Goal: Transaction & Acquisition: Purchase product/service

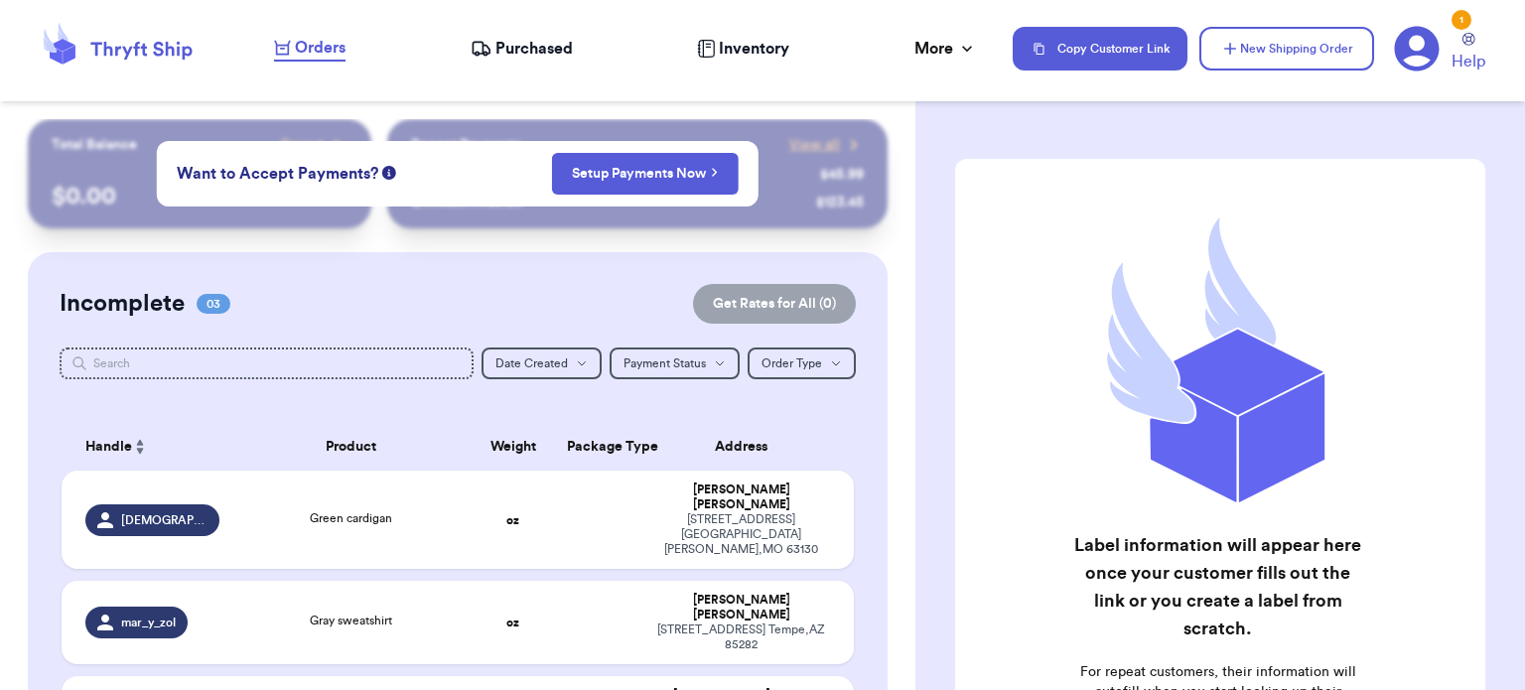
scroll to position [312, 0]
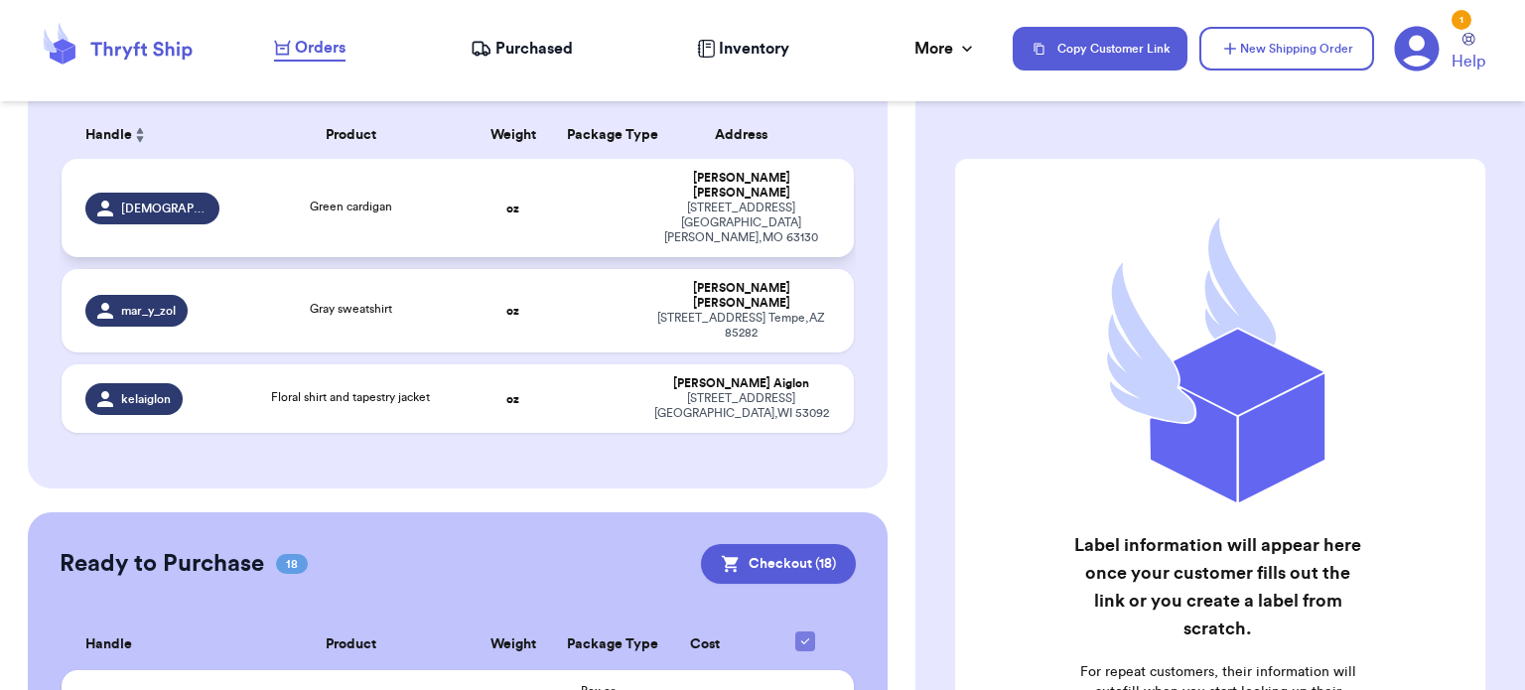
click at [542, 199] on td "oz" at bounding box center [513, 208] width 85 height 98
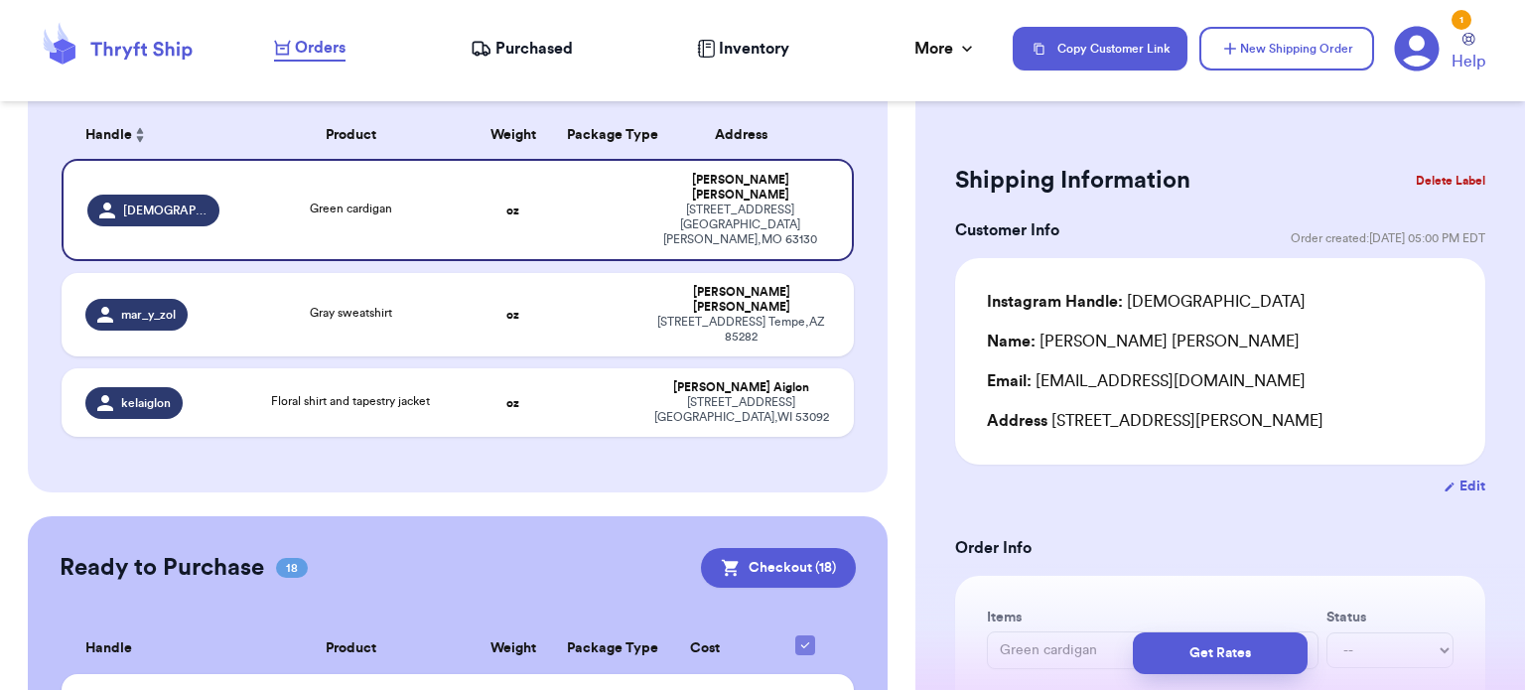
drag, startPoint x: 1470, startPoint y: 241, endPoint x: 1481, endPoint y: 248, distance: 12.9
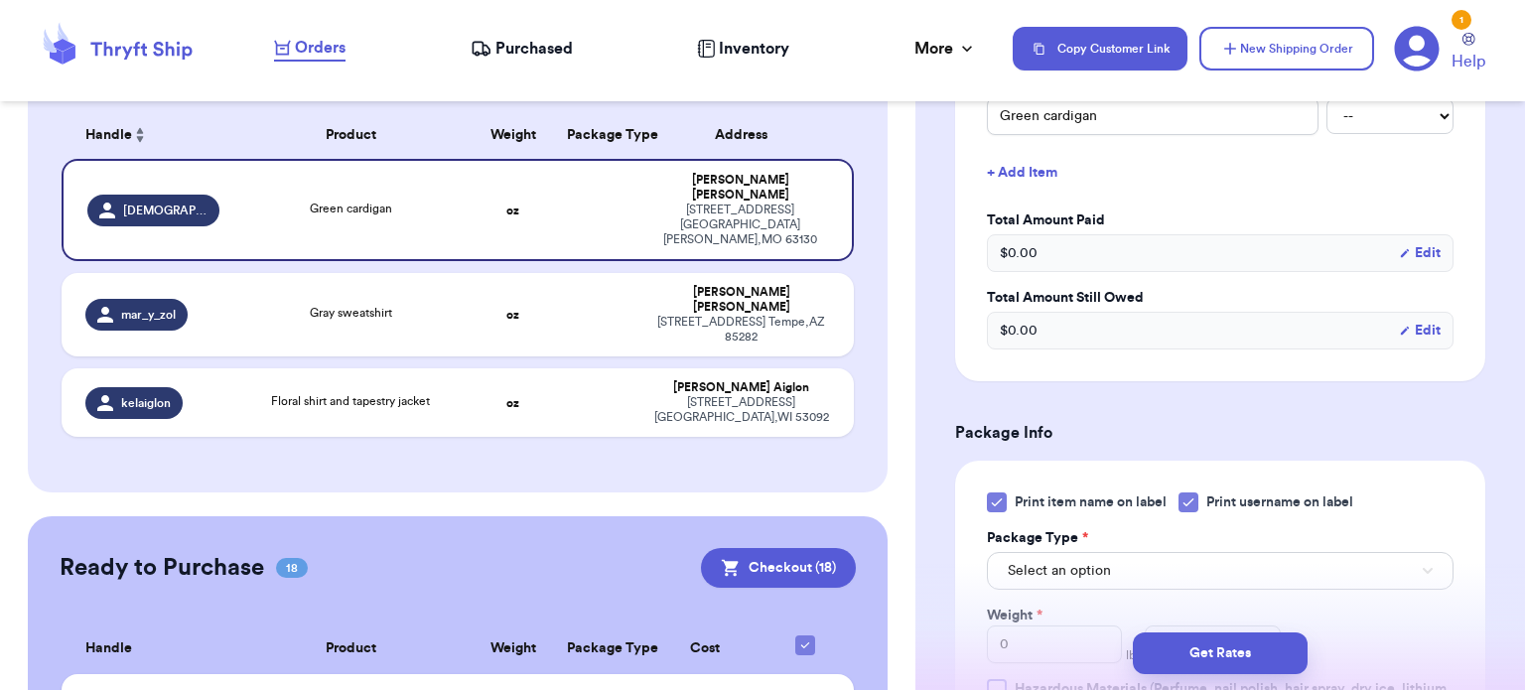
scroll to position [550, 0]
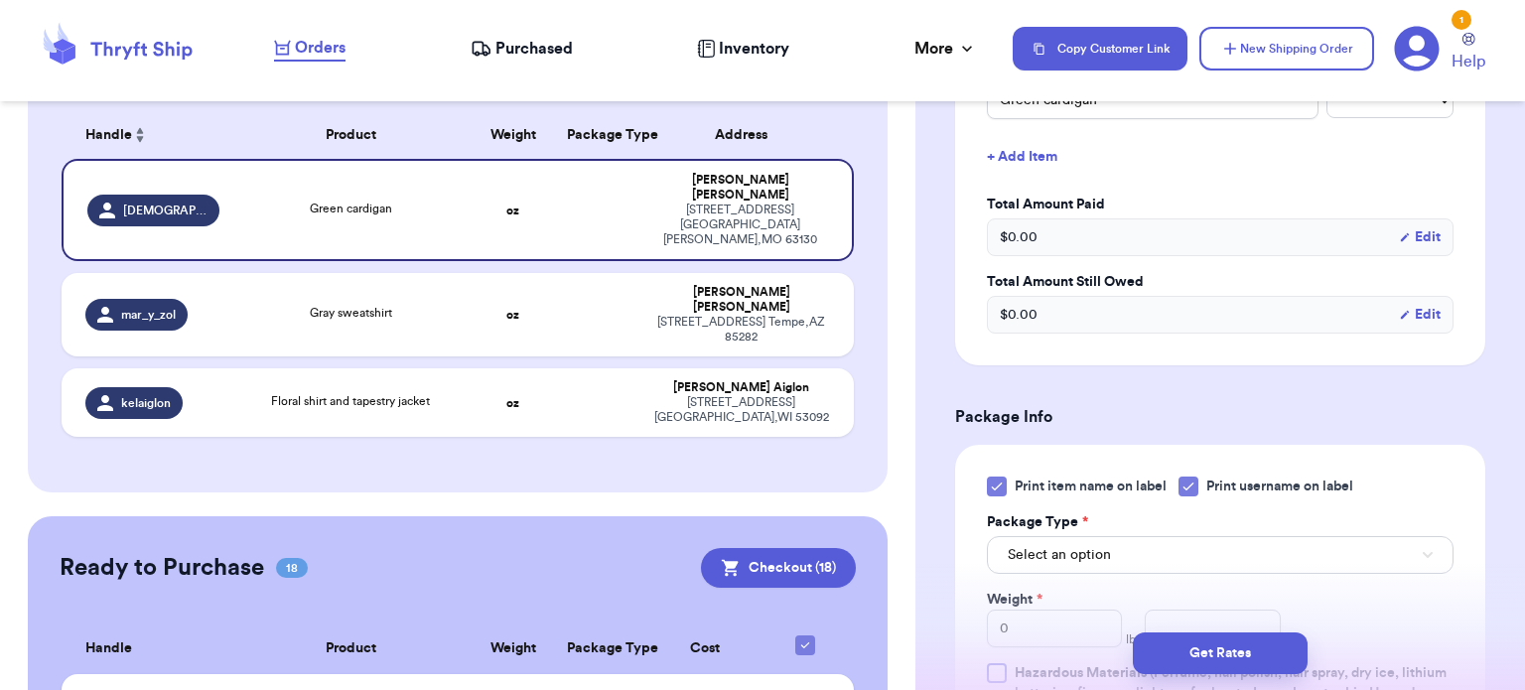
click at [1001, 490] on icon at bounding box center [997, 487] width 16 height 16
click at [0, 0] on input "Print item name on label" at bounding box center [0, 0] width 0 height 0
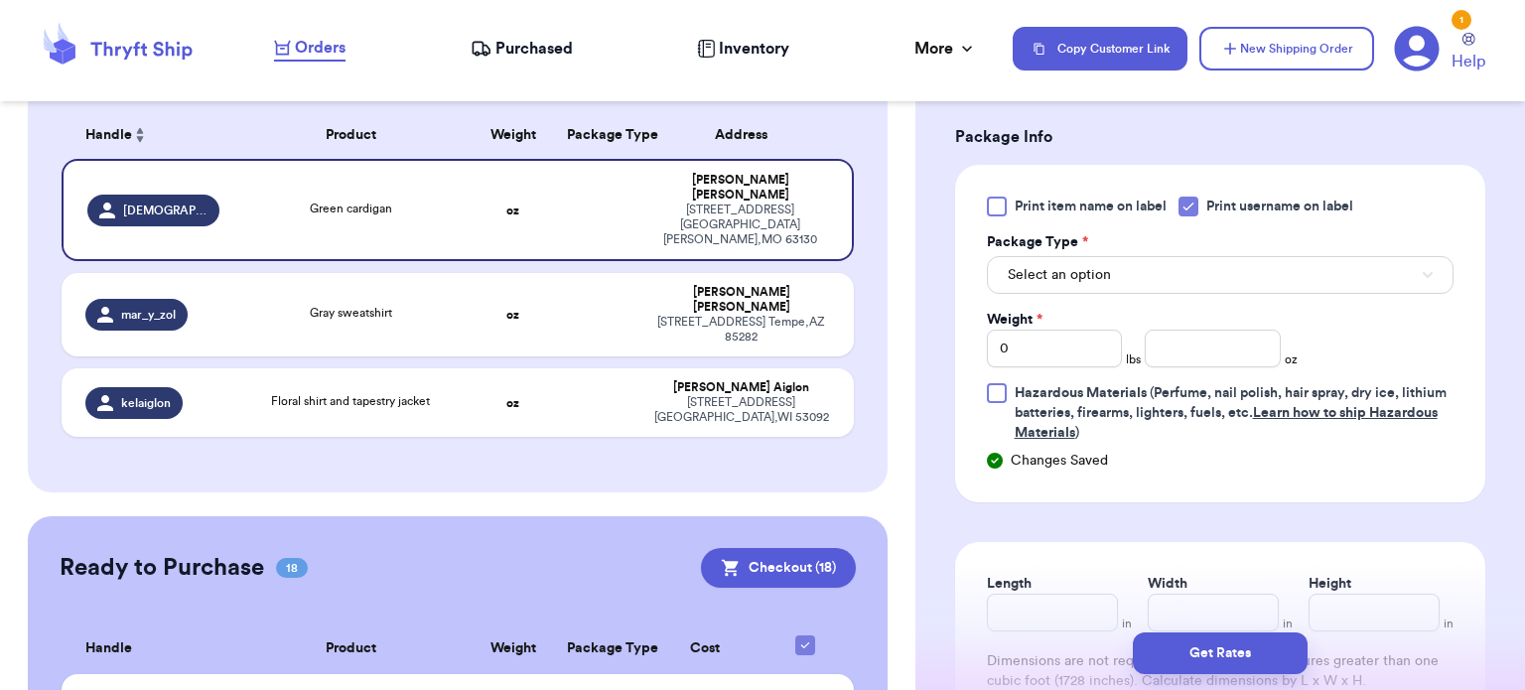
scroll to position [833, 0]
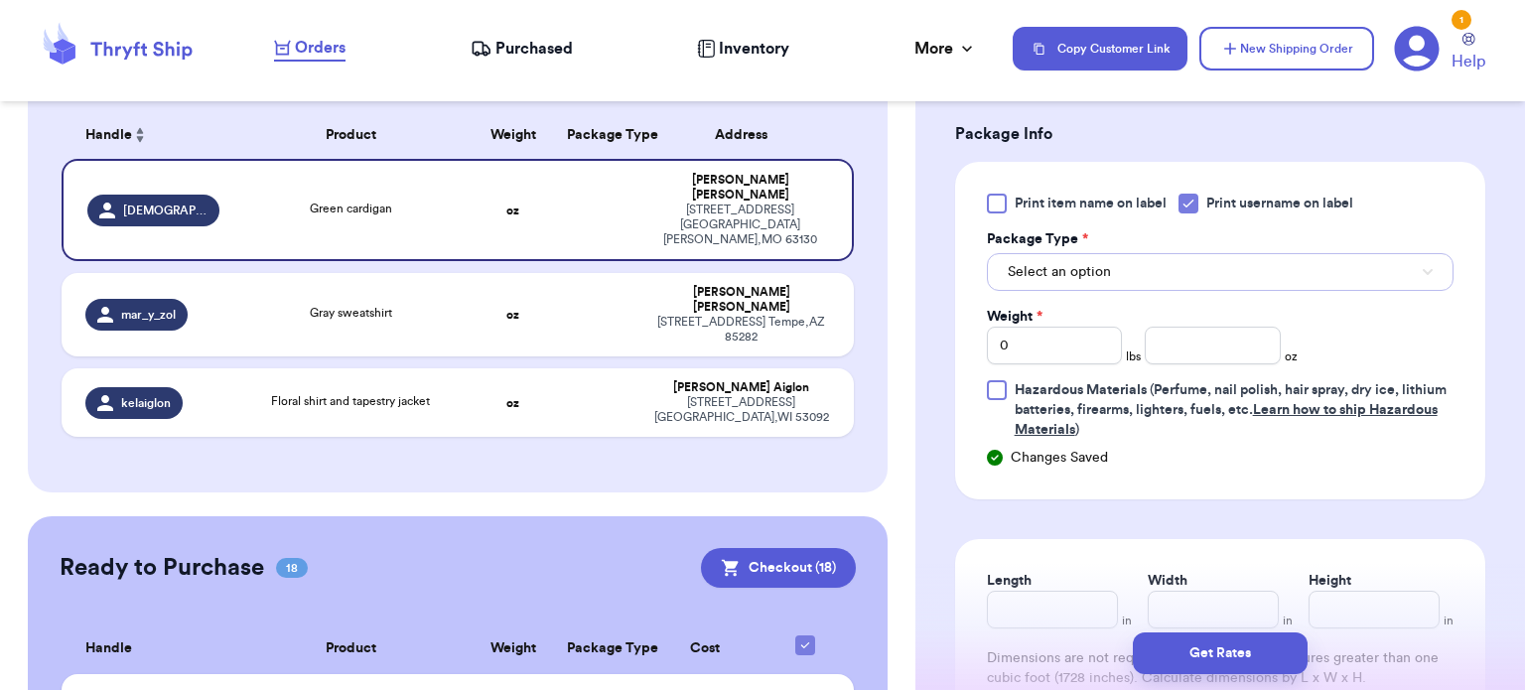
click at [1293, 278] on button "Select an option" at bounding box center [1220, 272] width 467 height 38
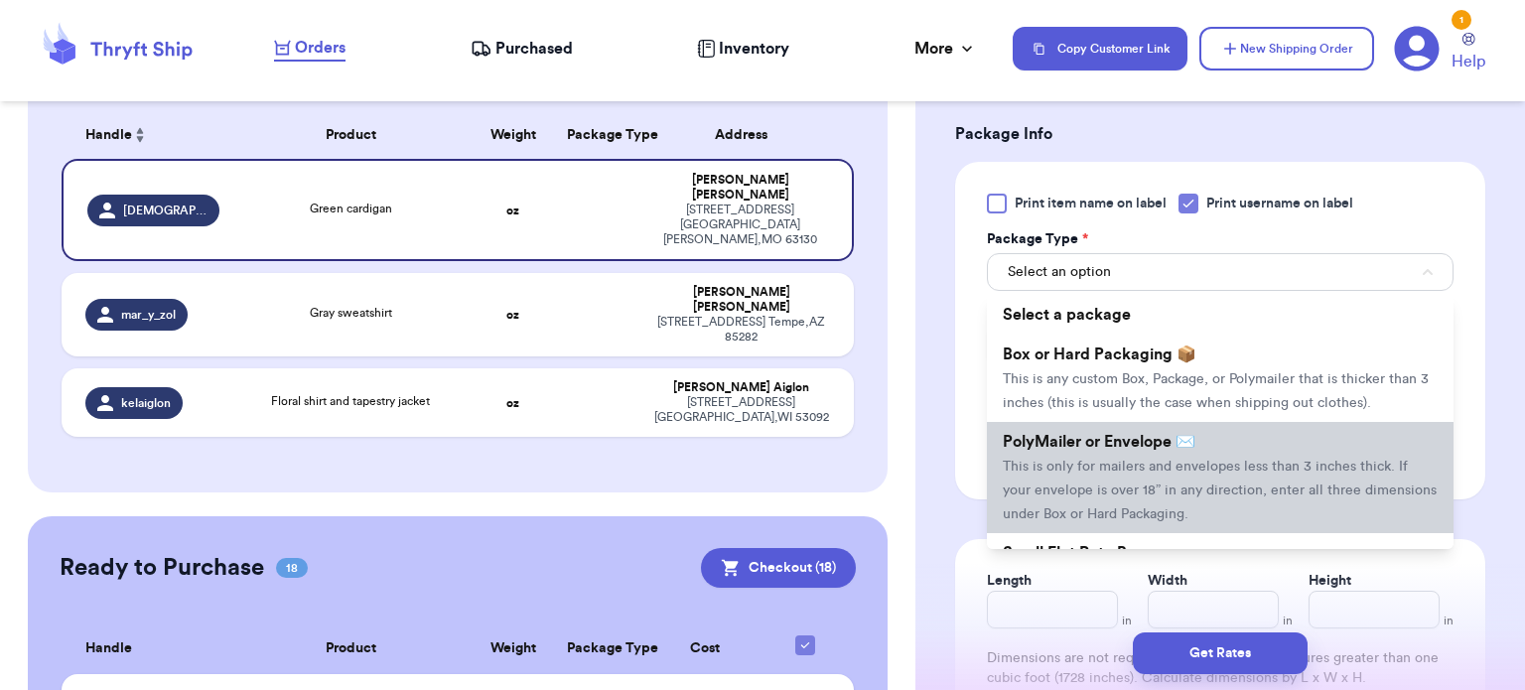
click at [1274, 424] on li "PolyMailer or Envelope ✉️ This is only for mailers and envelopes less than 3 in…" at bounding box center [1220, 477] width 467 height 111
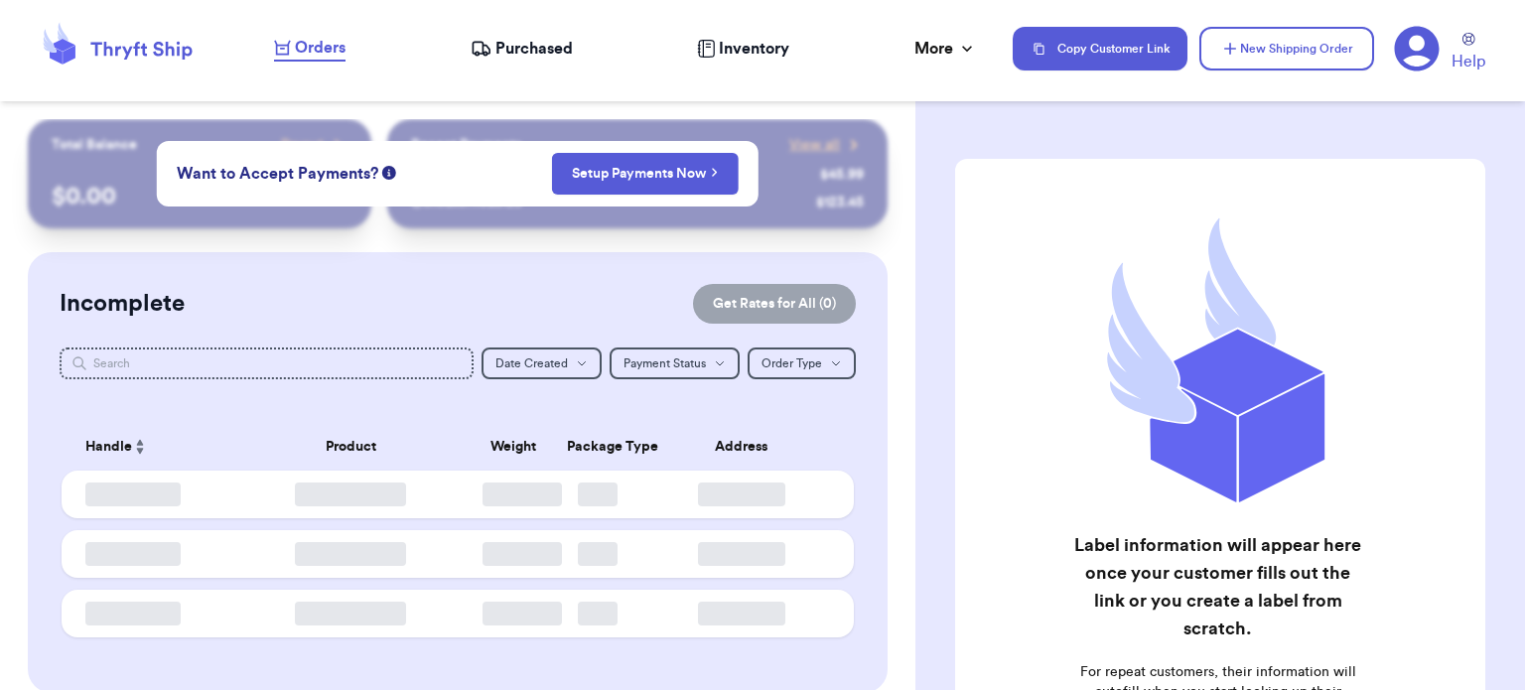
checkbox input "true"
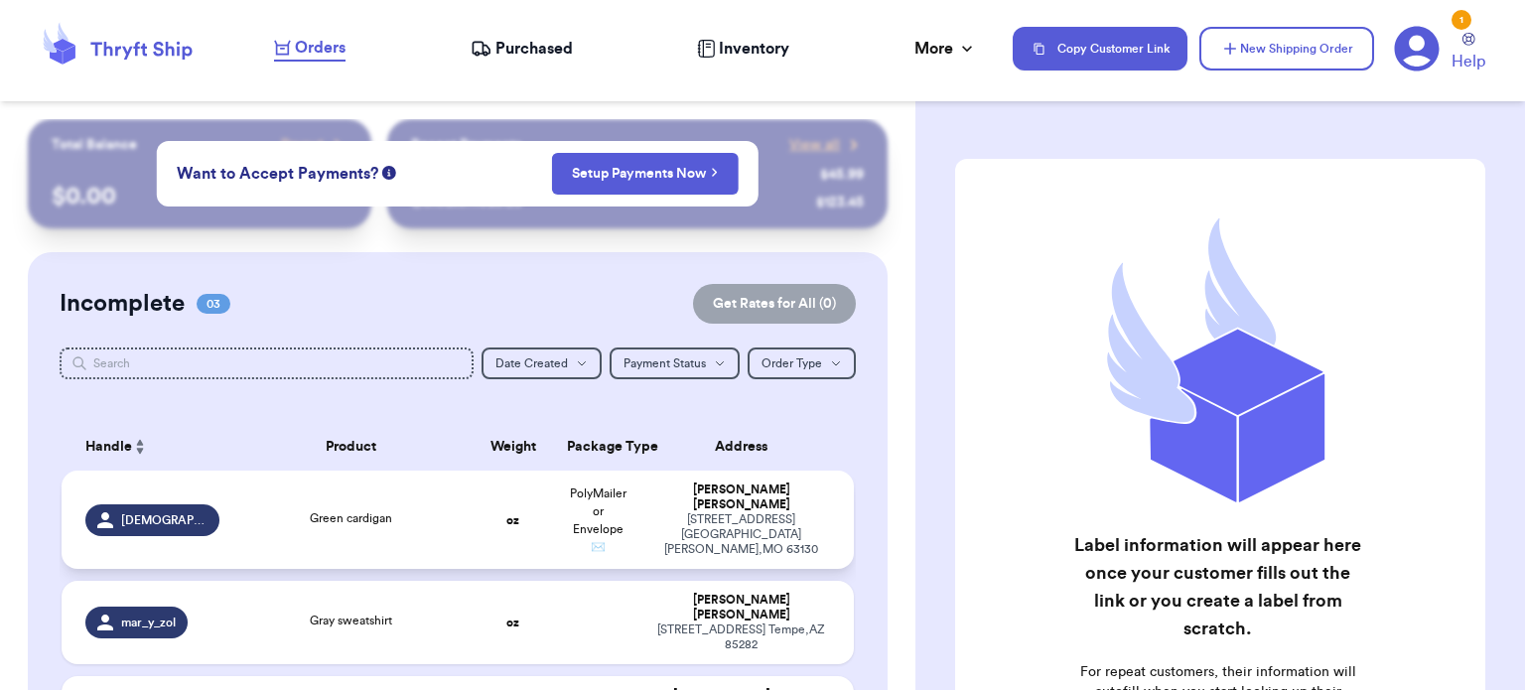
click at [403, 537] on td "Green cardigan" at bounding box center [350, 520] width 238 height 98
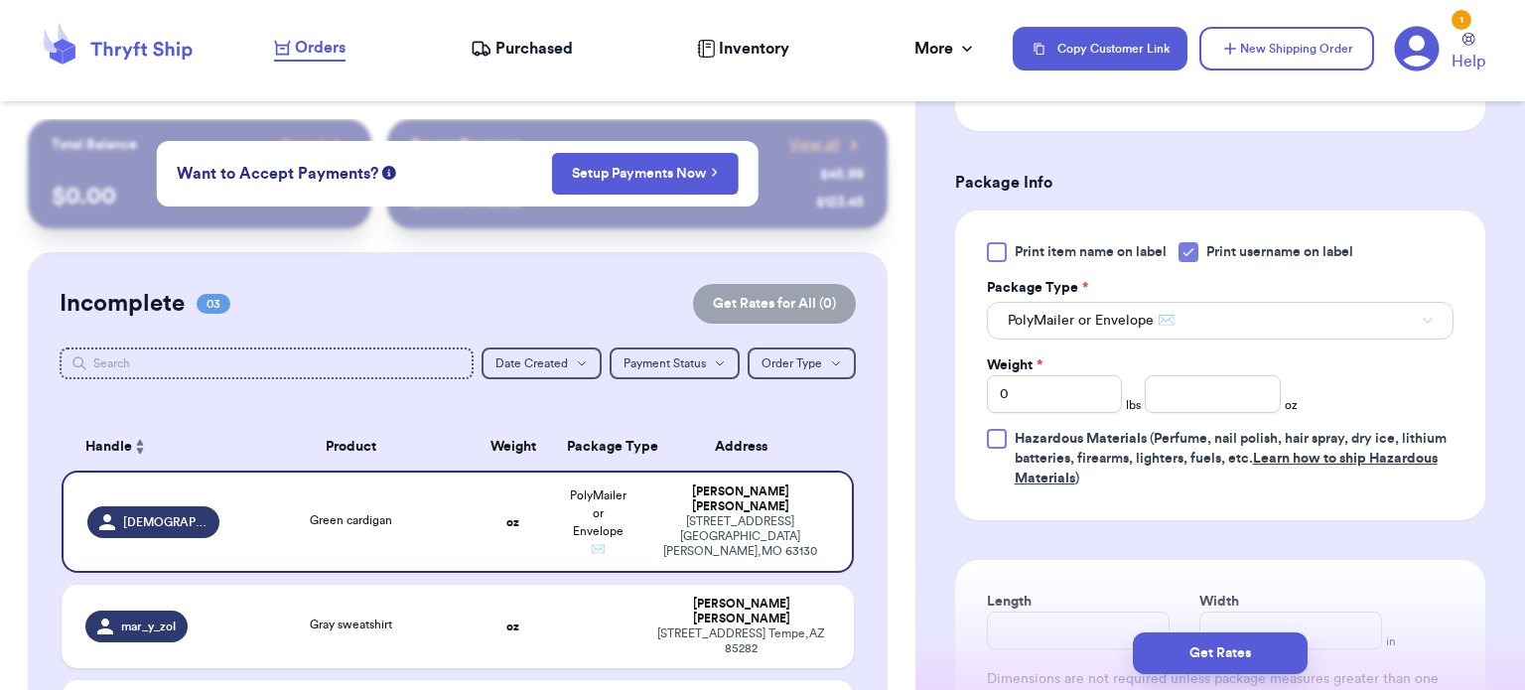
scroll to position [875, 0]
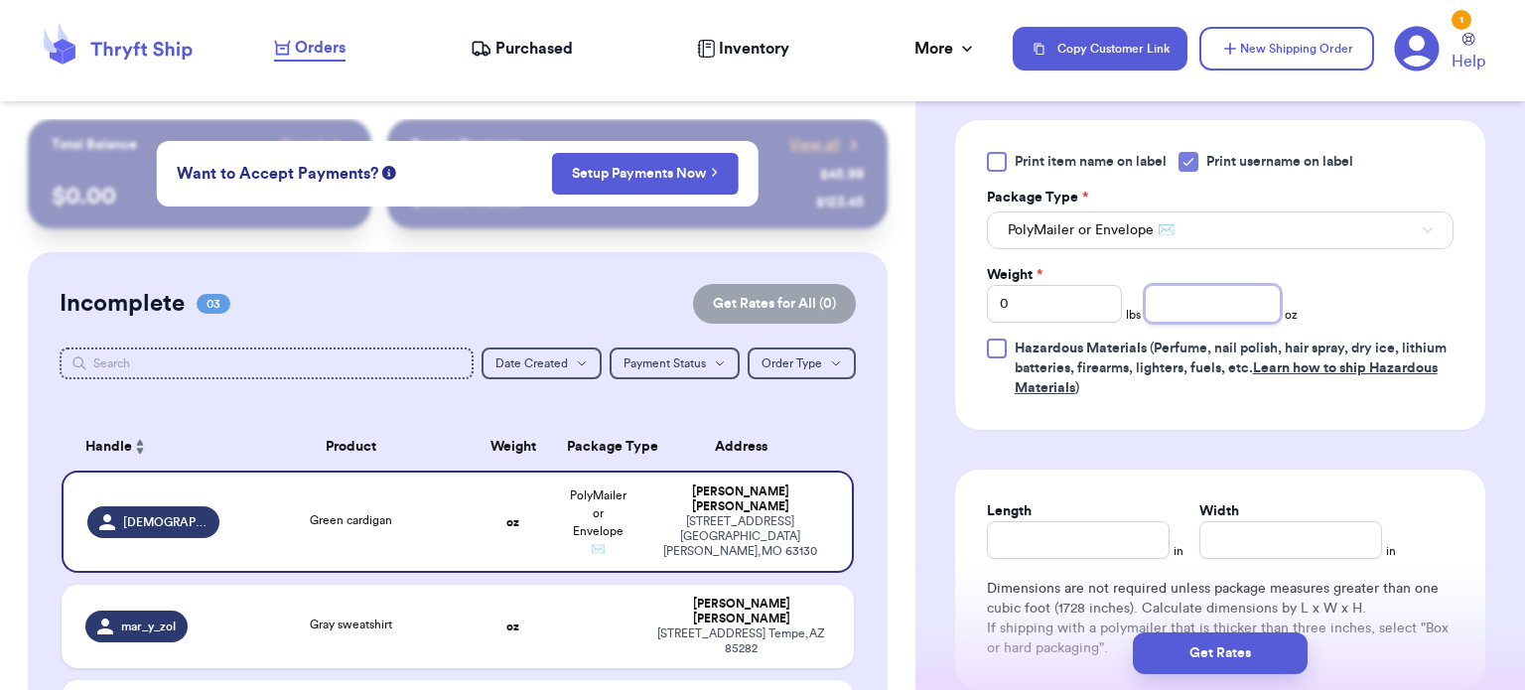
click at [1150, 299] on input "number" at bounding box center [1213, 304] width 136 height 38
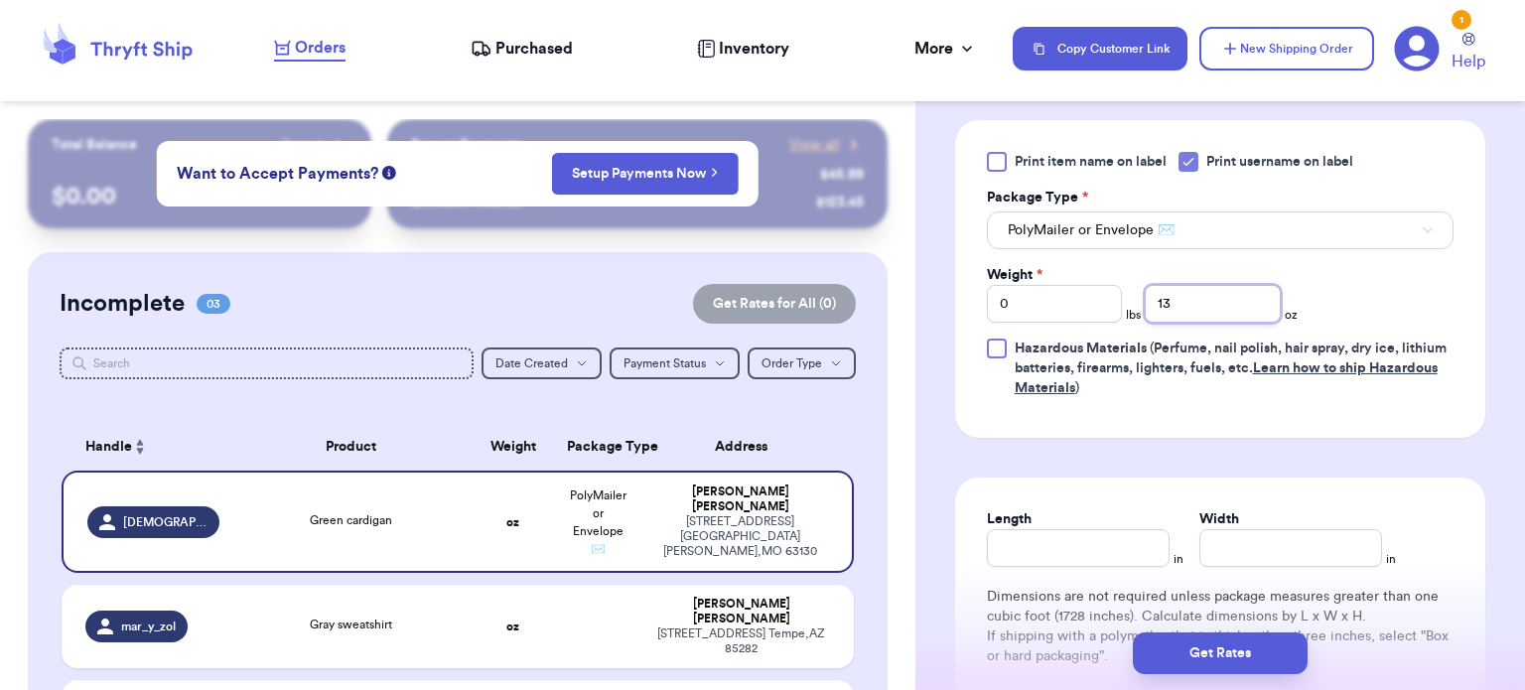
type input "13"
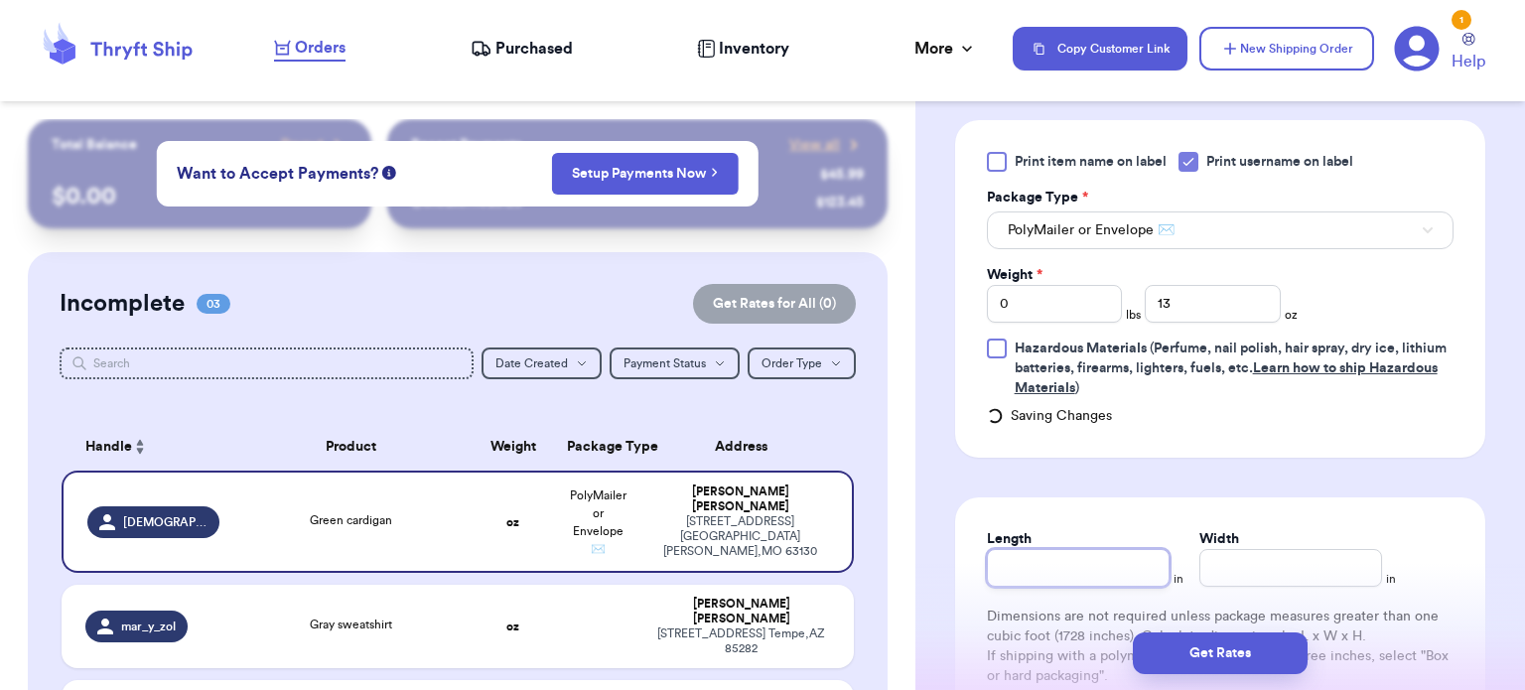
click at [1049, 549] on input "Length" at bounding box center [1078, 568] width 183 height 38
type input "10"
click at [1277, 554] on input "Width *" at bounding box center [1291, 568] width 183 height 38
type input "10"
click at [1246, 658] on button "Get Rates" at bounding box center [1220, 654] width 175 height 42
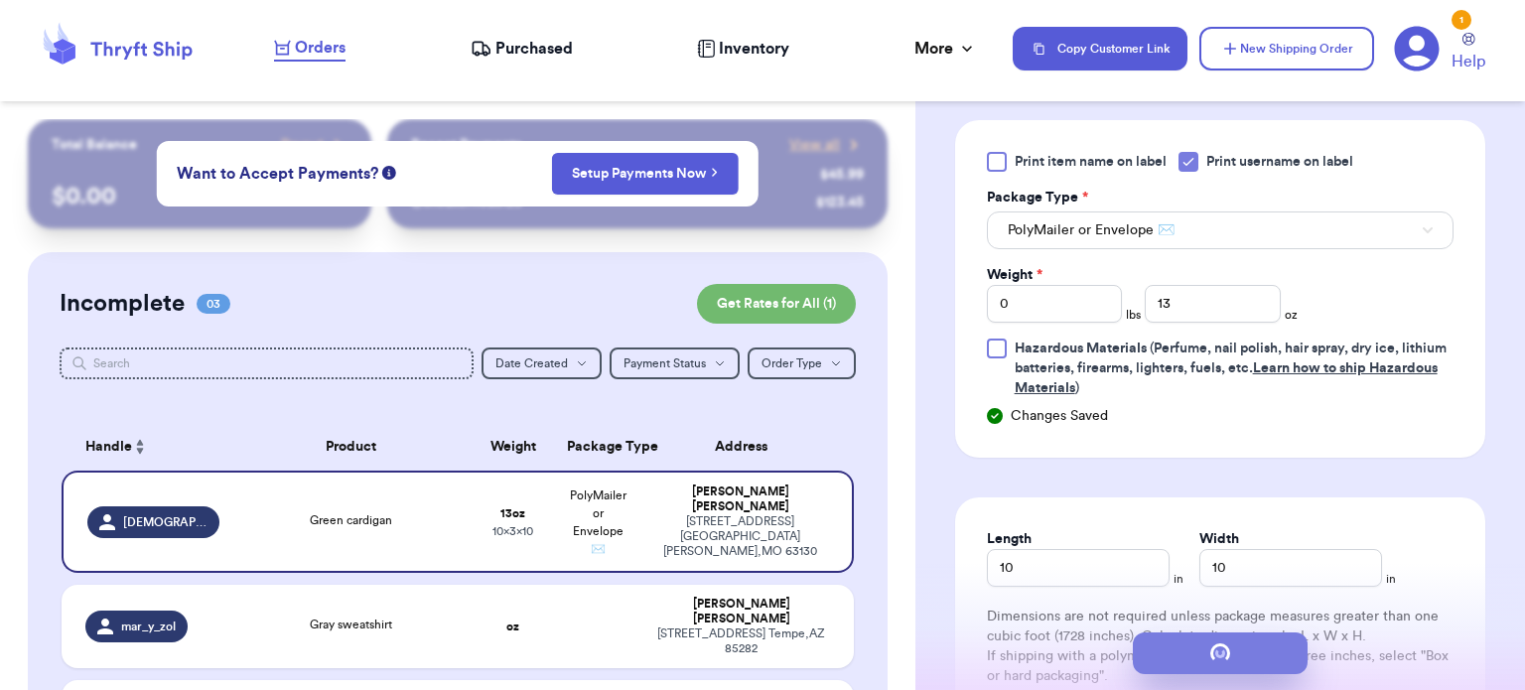
scroll to position [0, 0]
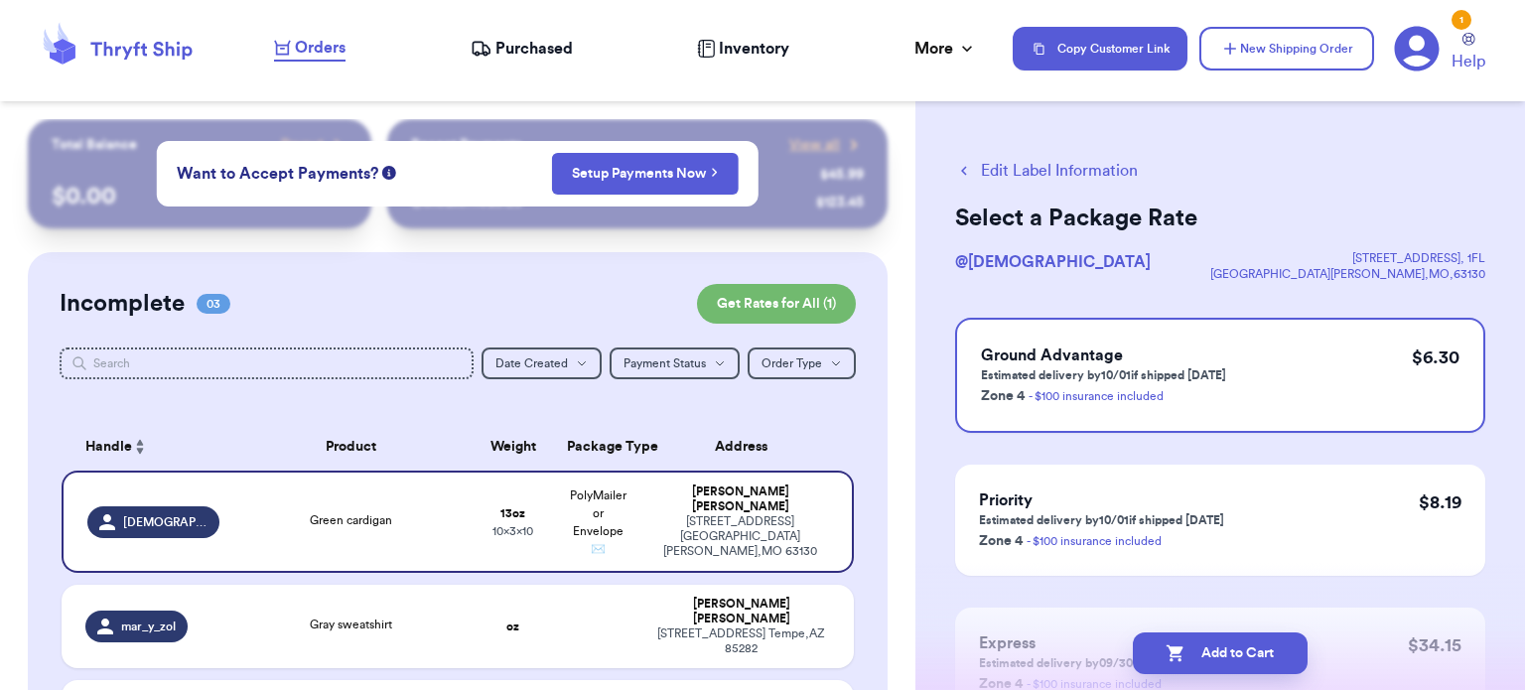
click at [1246, 658] on button "Add to Cart" at bounding box center [1220, 654] width 175 height 42
checkbox input "true"
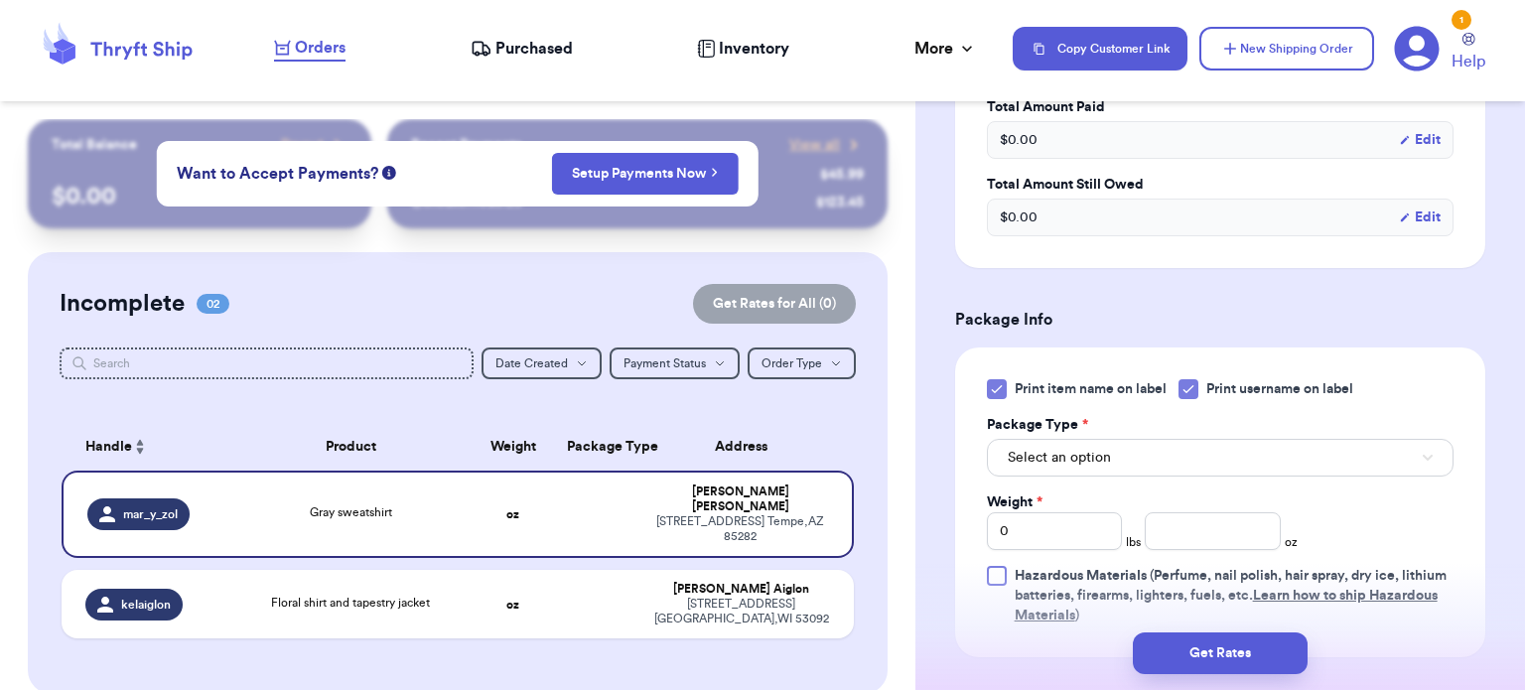
scroll to position [673, 0]
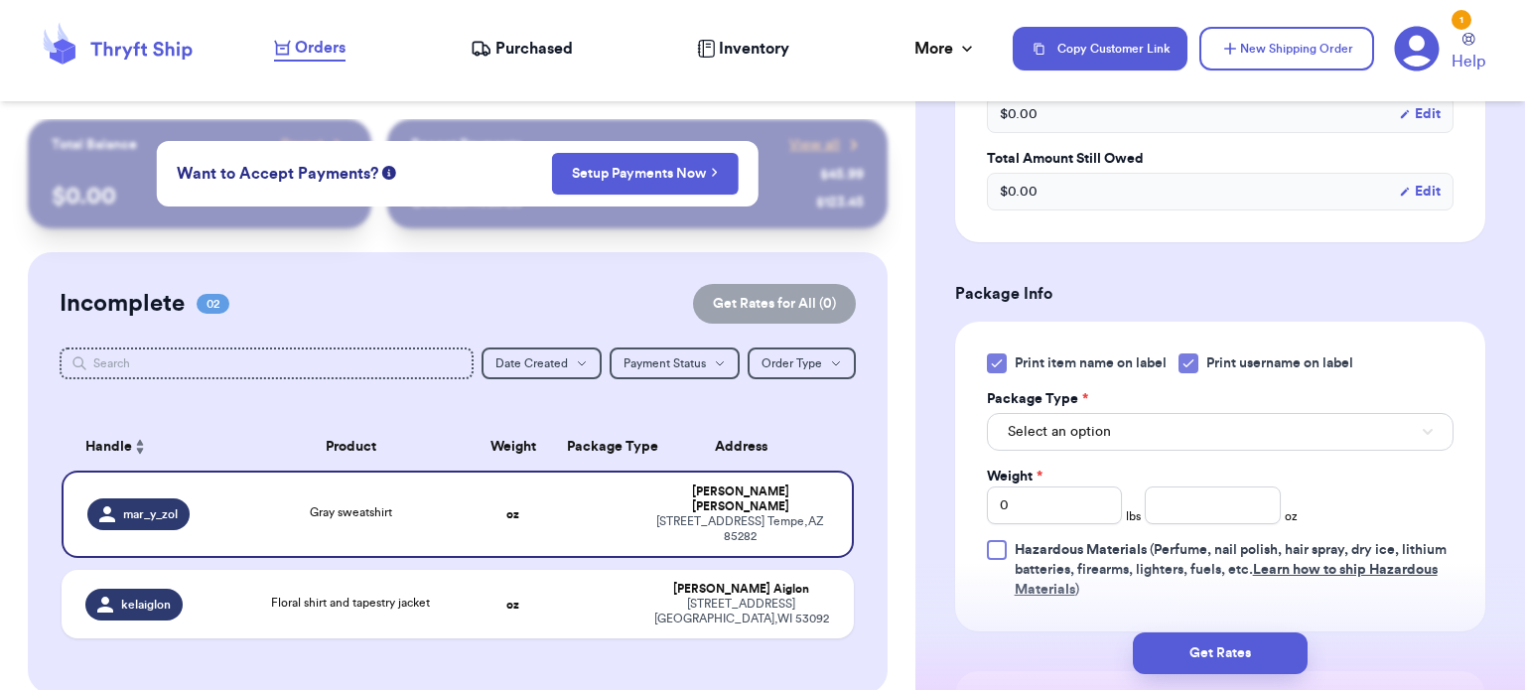
click at [995, 356] on icon at bounding box center [997, 364] width 16 height 16
click at [0, 0] on input "Print item name on label" at bounding box center [0, 0] width 0 height 0
click at [1134, 424] on button "Select an option" at bounding box center [1220, 432] width 467 height 38
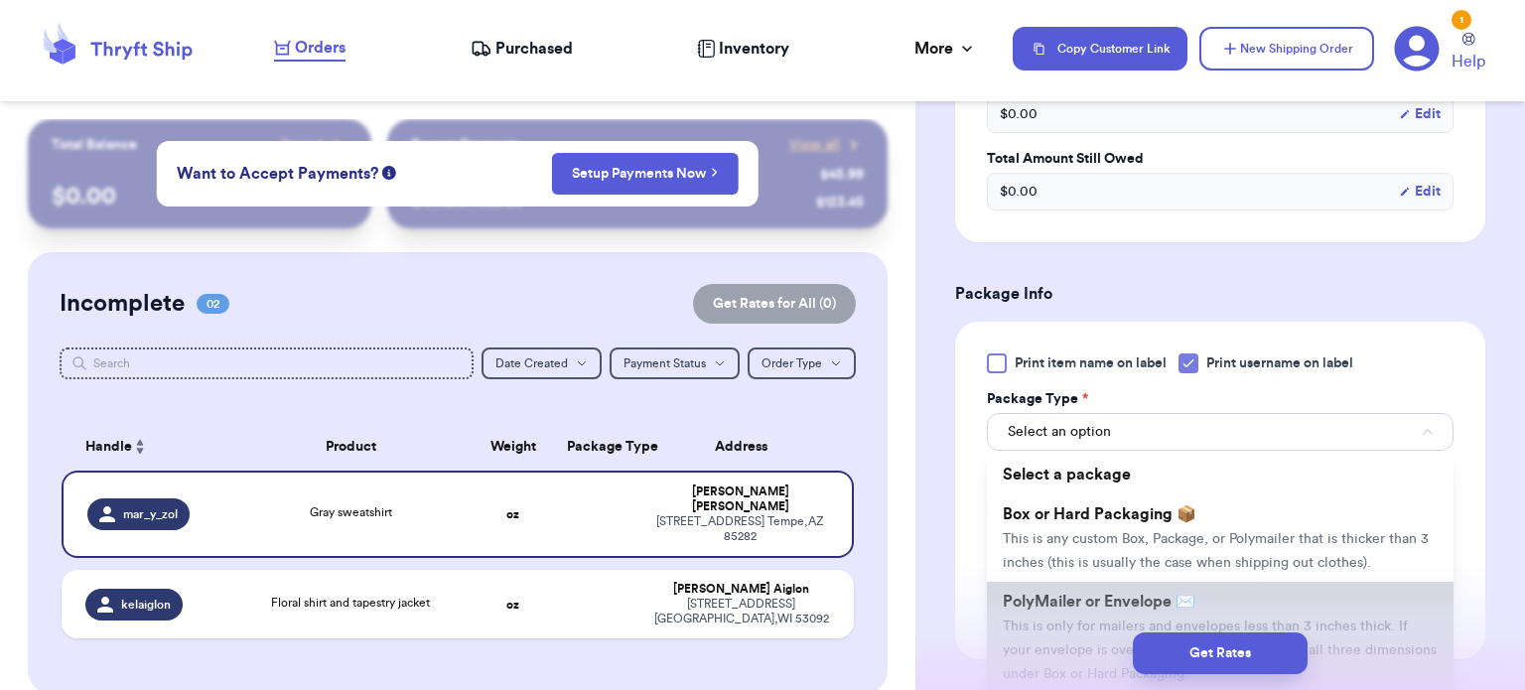
click at [1152, 594] on span "PolyMailer or Envelope ✉️" at bounding box center [1099, 602] width 193 height 16
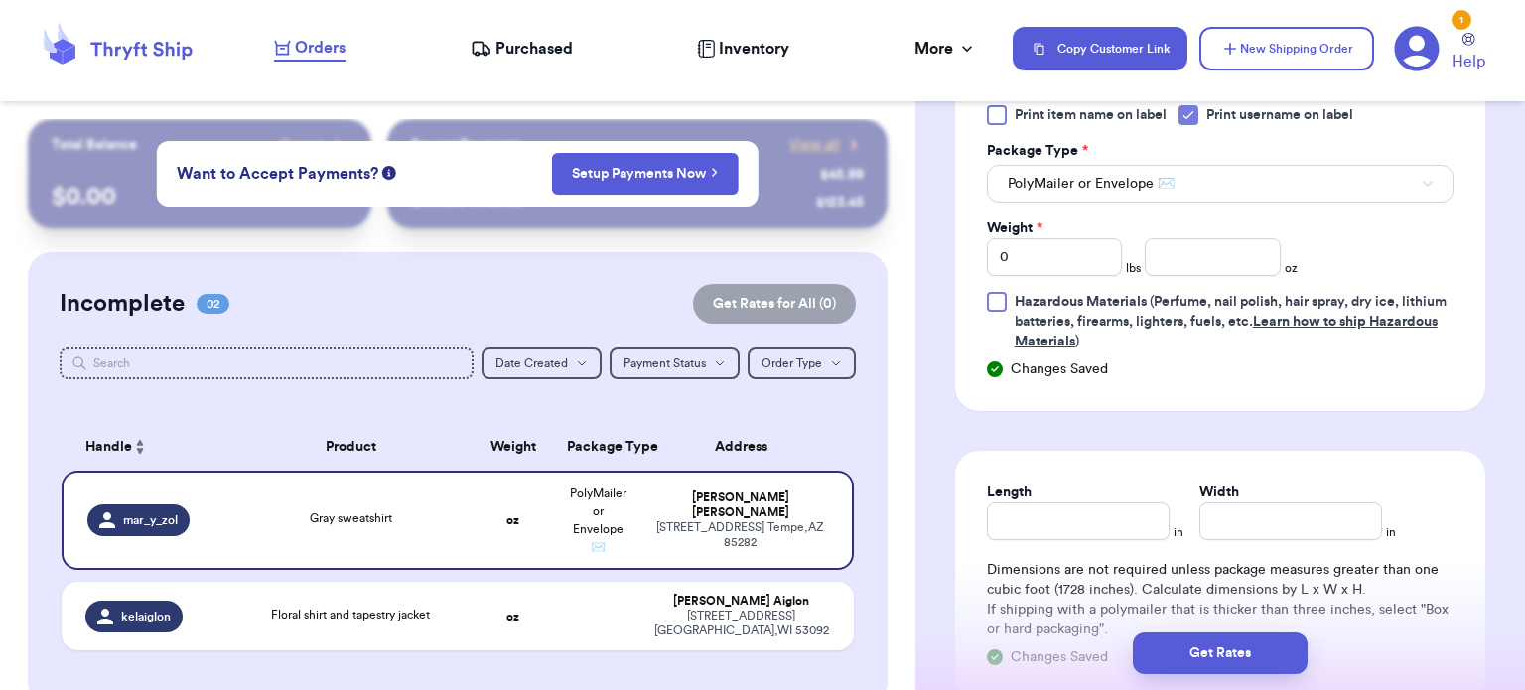
scroll to position [924, 0]
click at [1176, 253] on input "number" at bounding box center [1213, 255] width 136 height 38
type input "13"
click at [1054, 500] on input "Length" at bounding box center [1078, 519] width 183 height 38
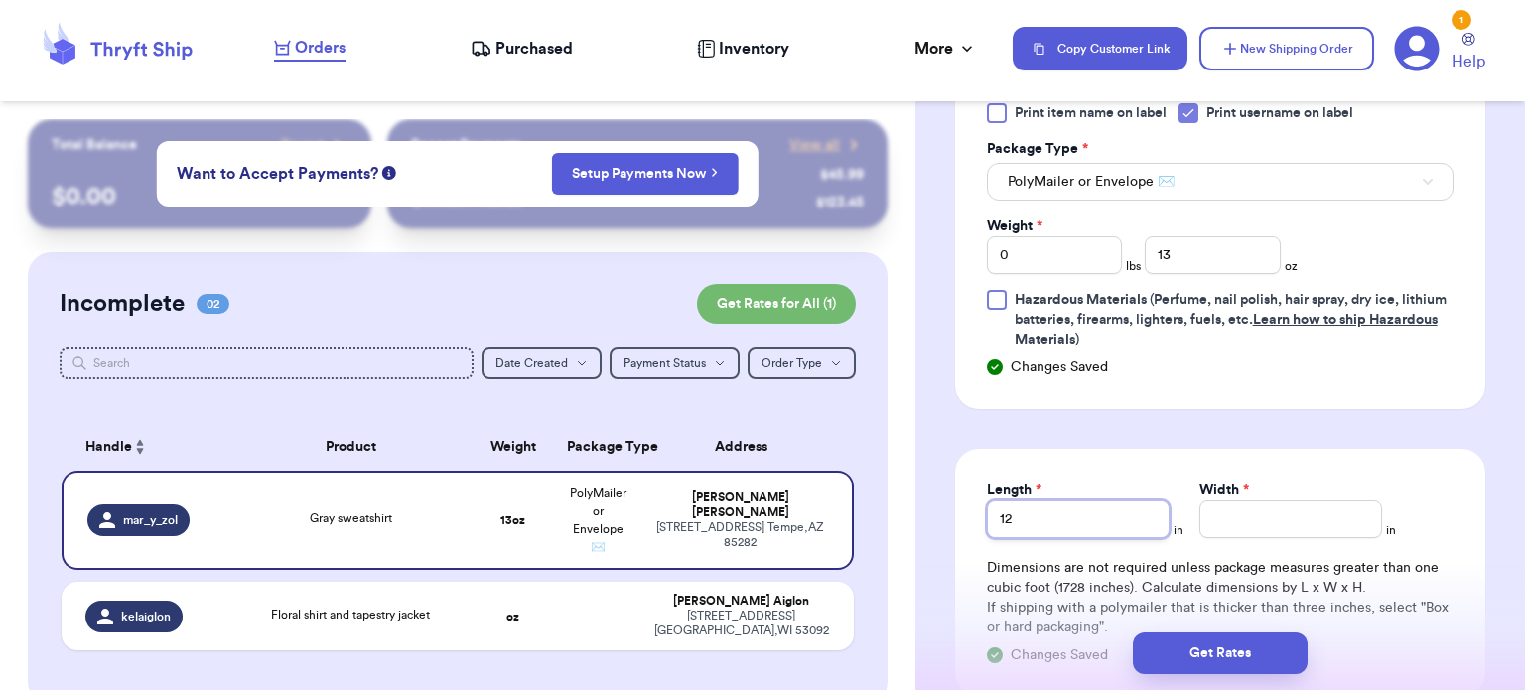
type input "12"
click at [1290, 492] on div "Width *" at bounding box center [1291, 491] width 183 height 20
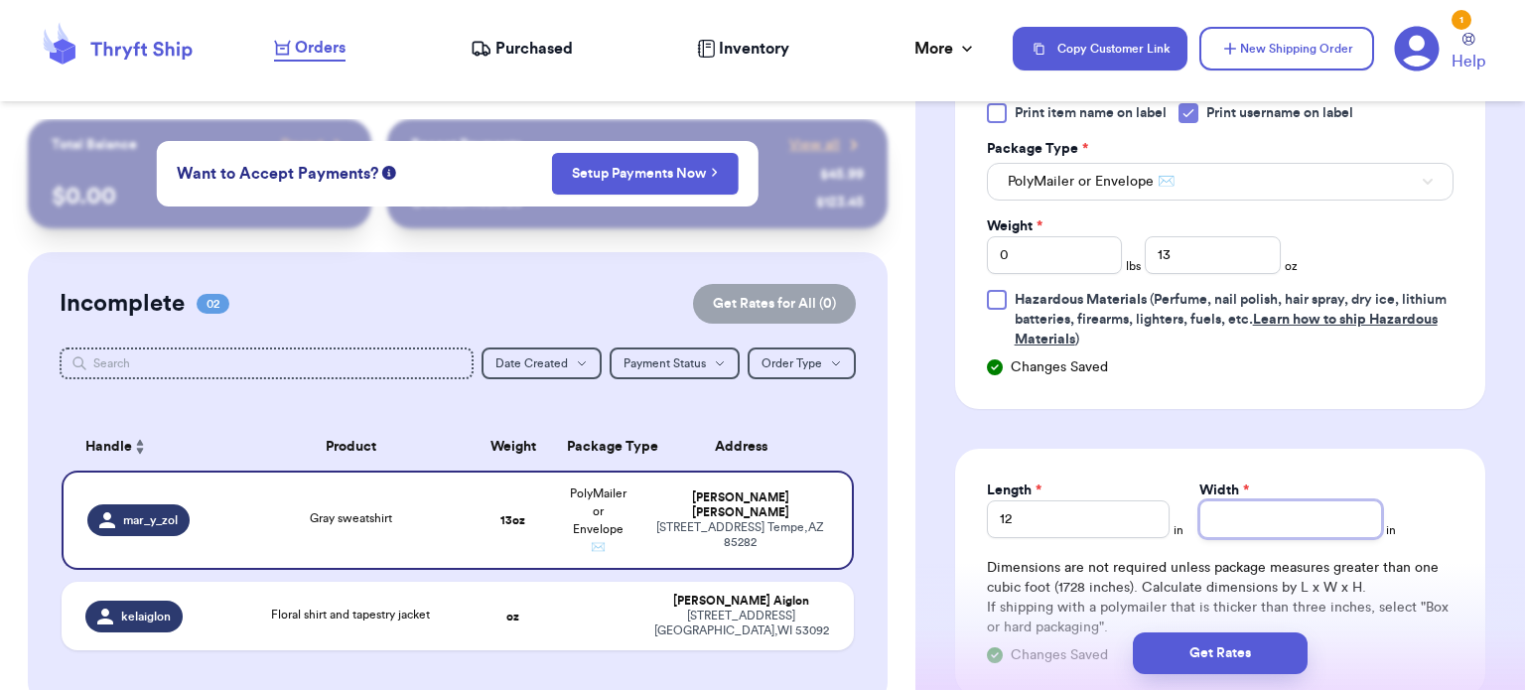
click at [1294, 507] on input "Width *" at bounding box center [1291, 519] width 183 height 38
type input "10"
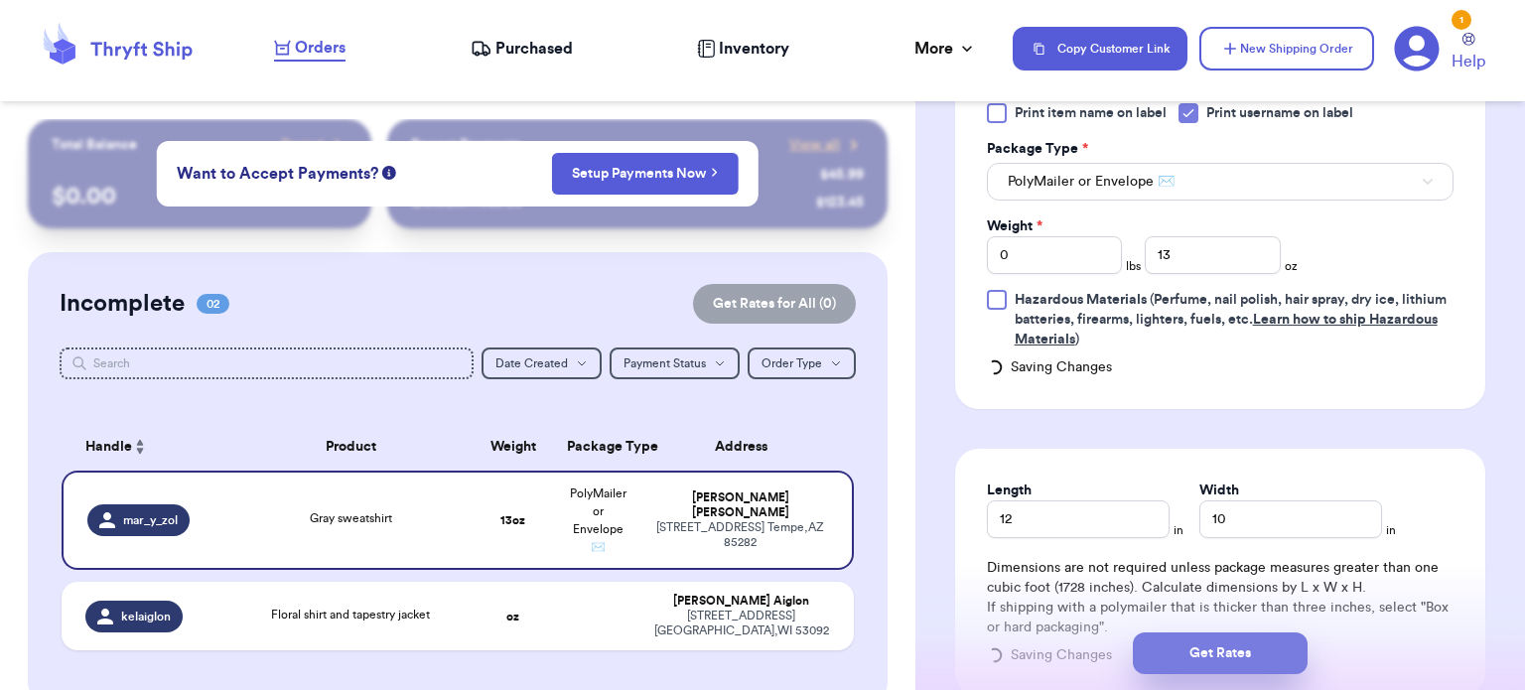
click at [1231, 645] on button "Get Rates" at bounding box center [1220, 654] width 175 height 42
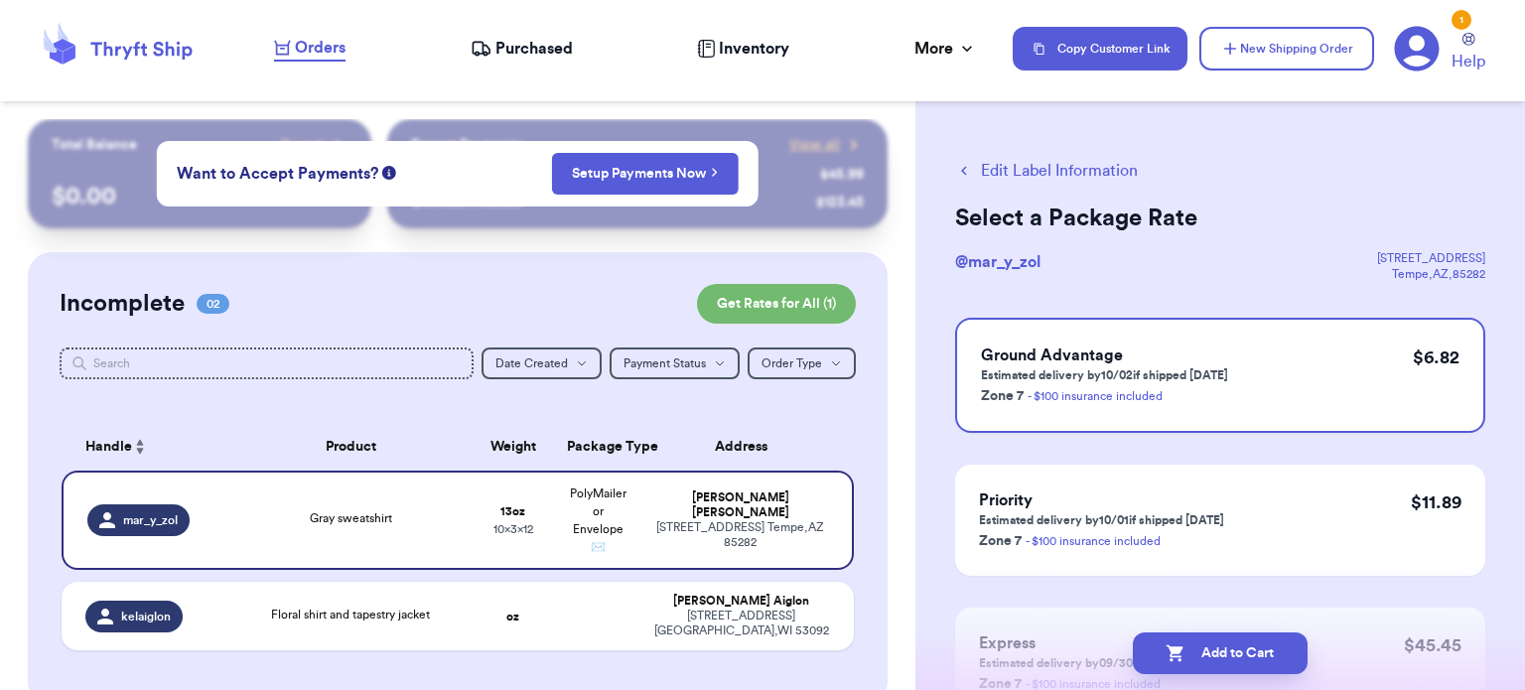
click at [1231, 645] on button "Add to Cart" at bounding box center [1220, 654] width 175 height 42
checkbox input "true"
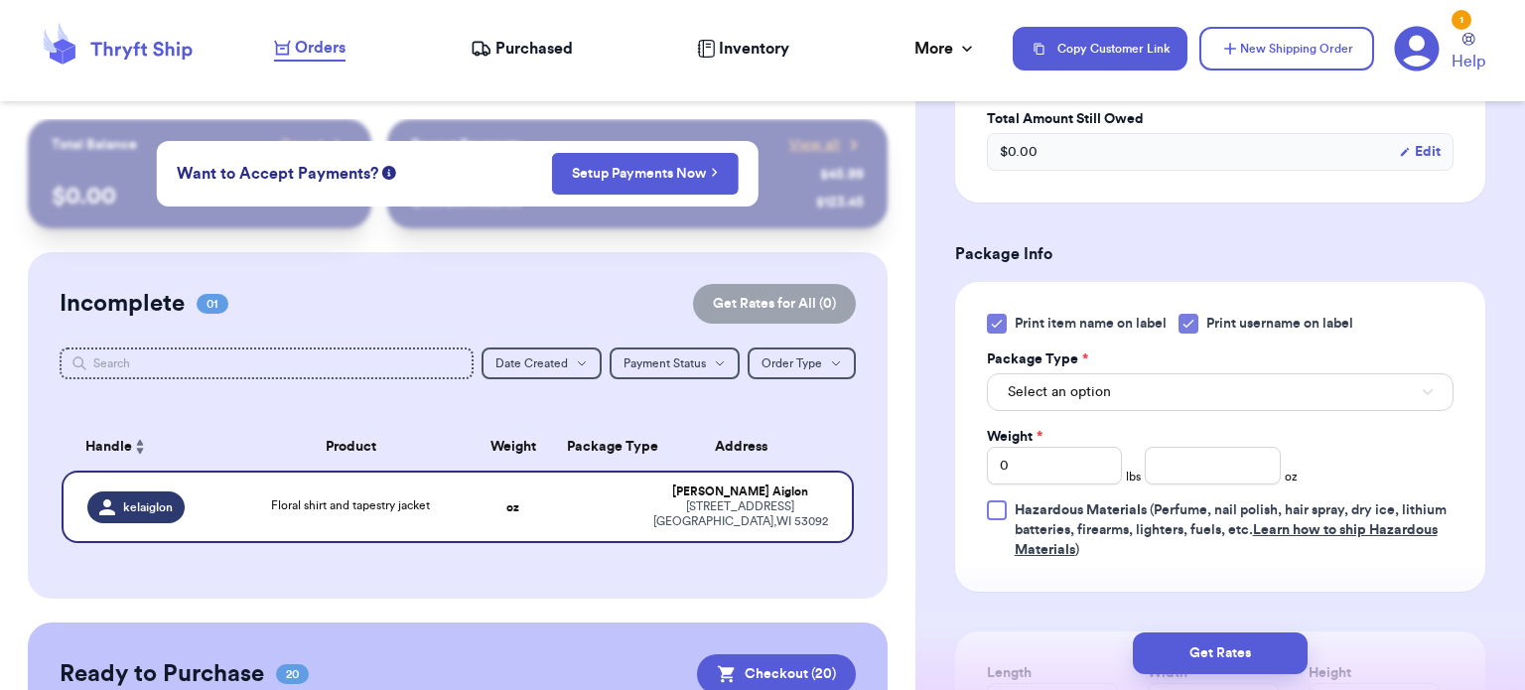
scroll to position [752, 0]
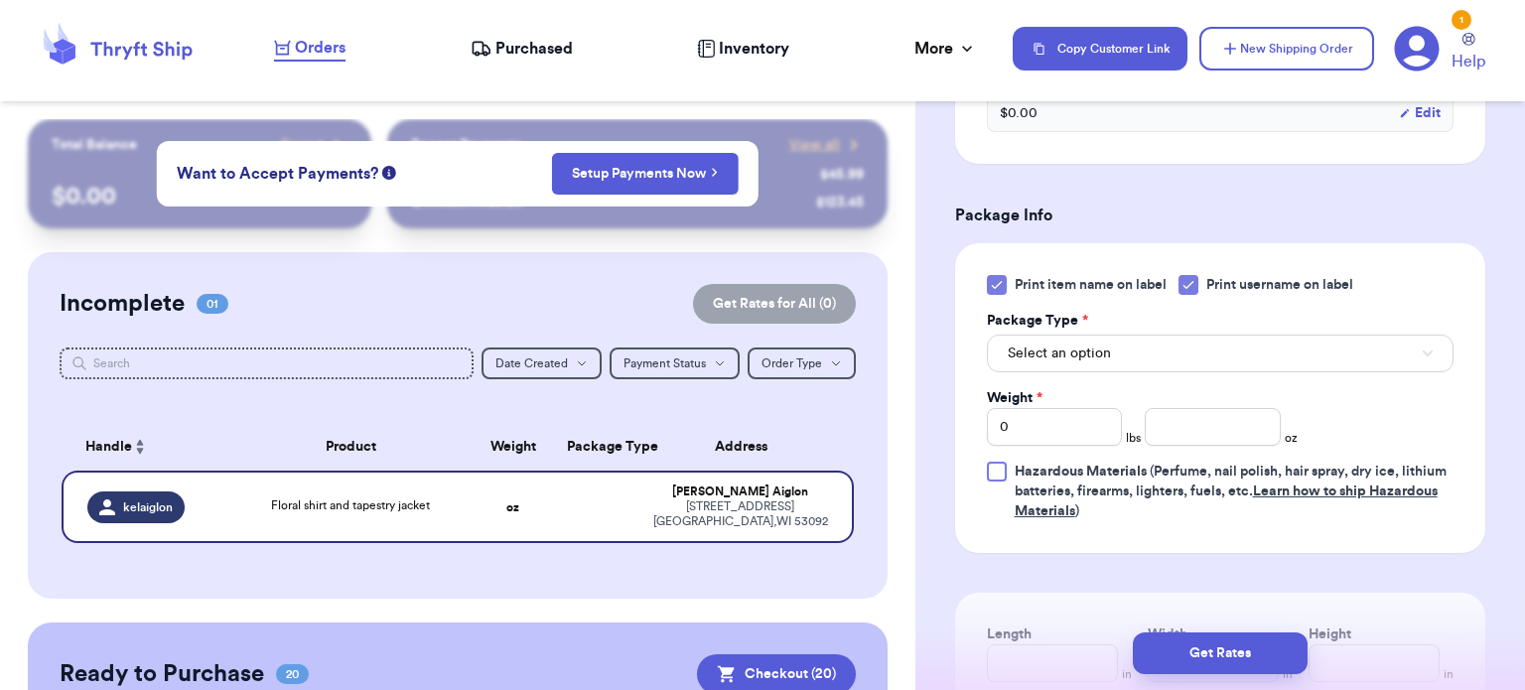
click at [999, 283] on icon at bounding box center [997, 285] width 16 height 16
click at [0, 0] on input "Print item name on label" at bounding box center [0, 0] width 0 height 0
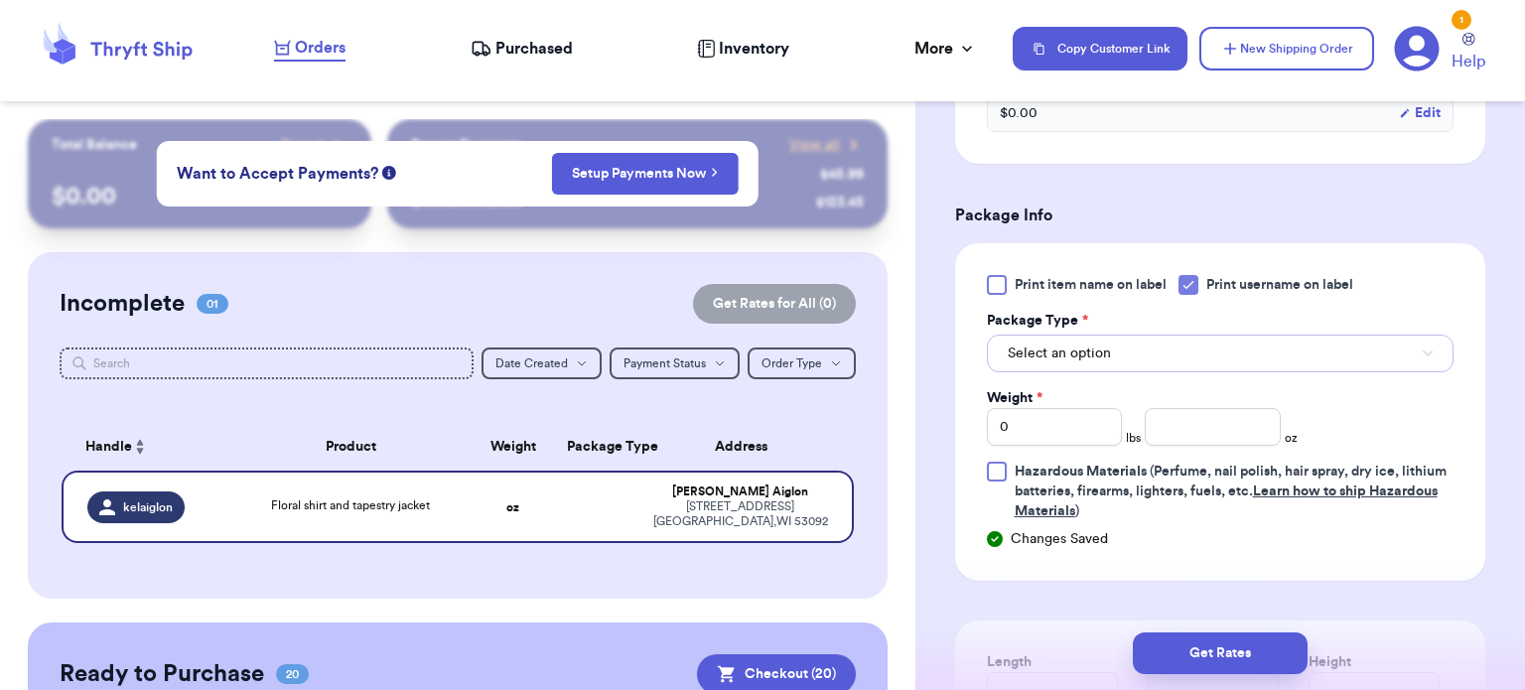
click at [1136, 346] on button "Select an option" at bounding box center [1220, 354] width 467 height 38
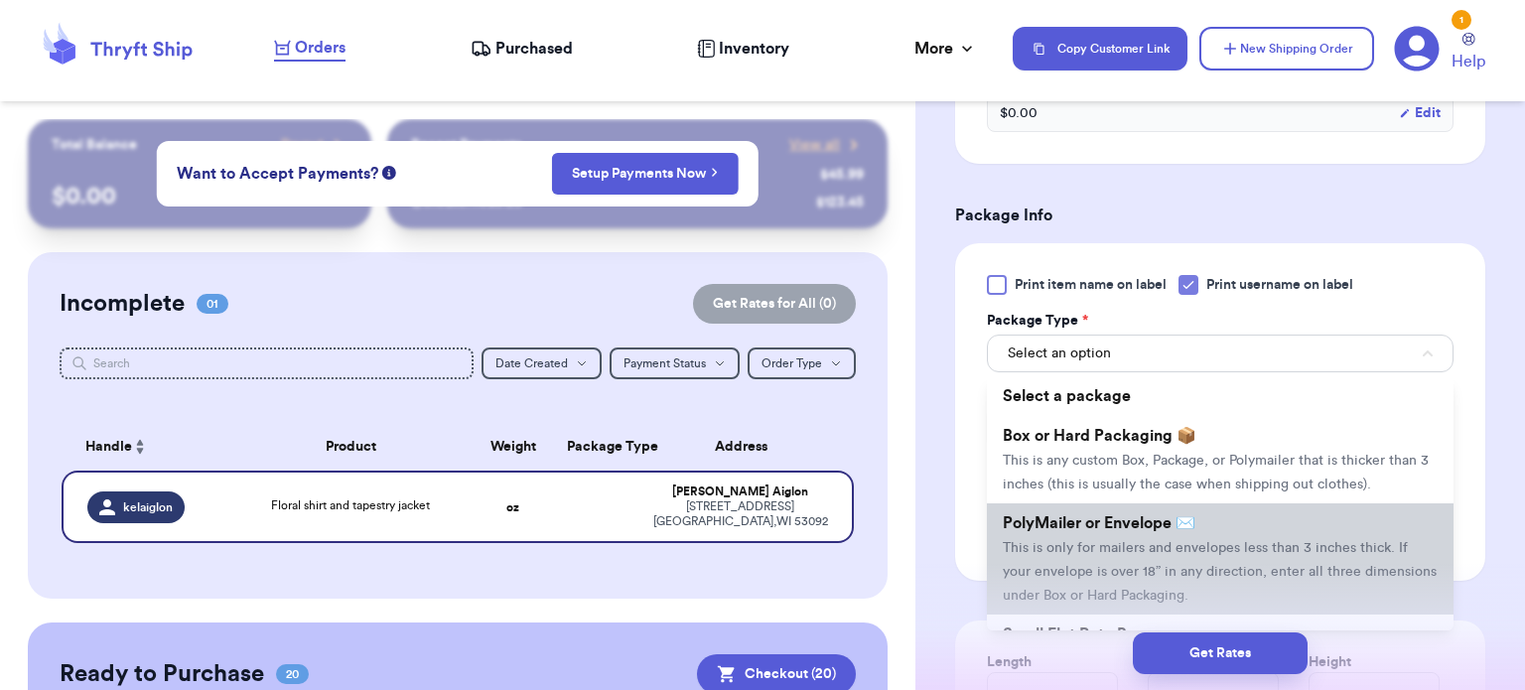
click at [1147, 519] on span "PolyMailer or Envelope ✉️" at bounding box center [1099, 523] width 193 height 16
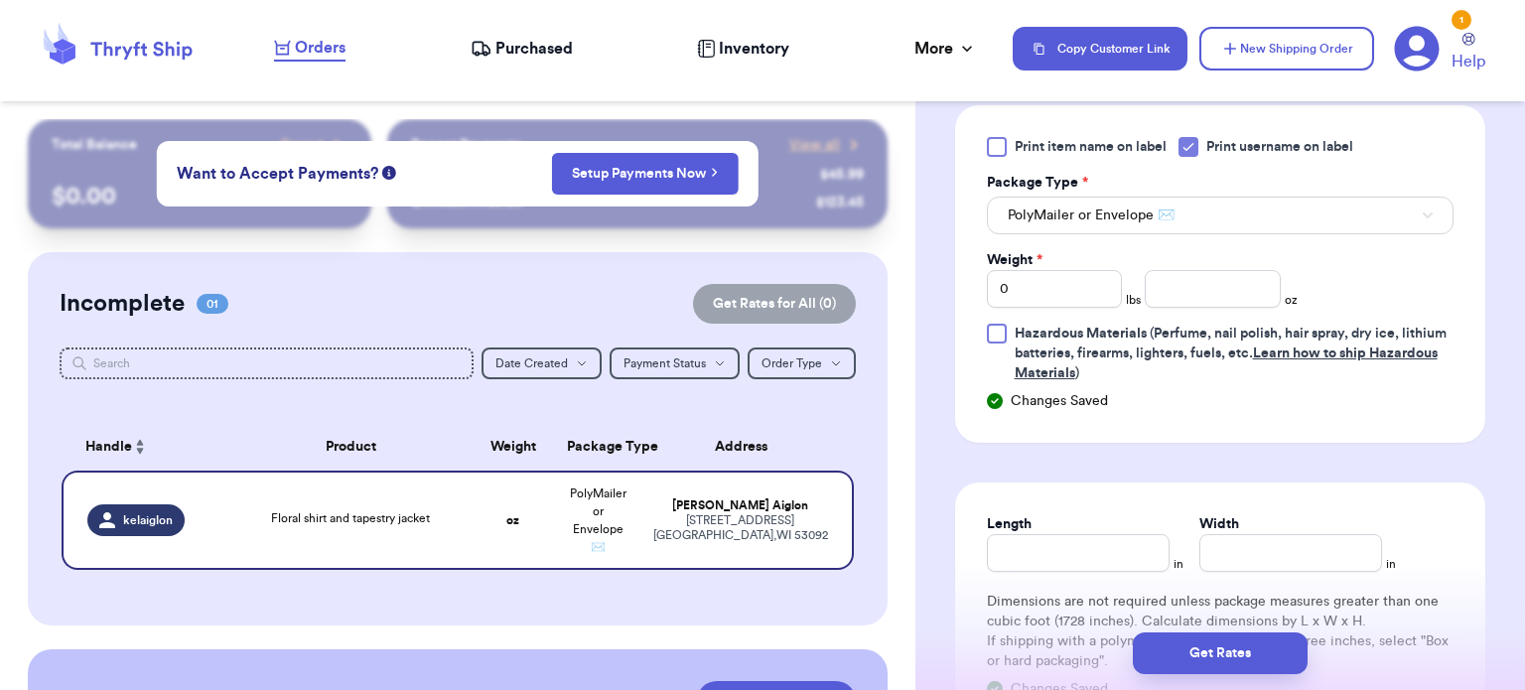
scroll to position [892, 0]
click at [1049, 296] on input "0" at bounding box center [1055, 287] width 136 height 38
type input "1"
click at [1190, 288] on input "number" at bounding box center [1213, 287] width 136 height 38
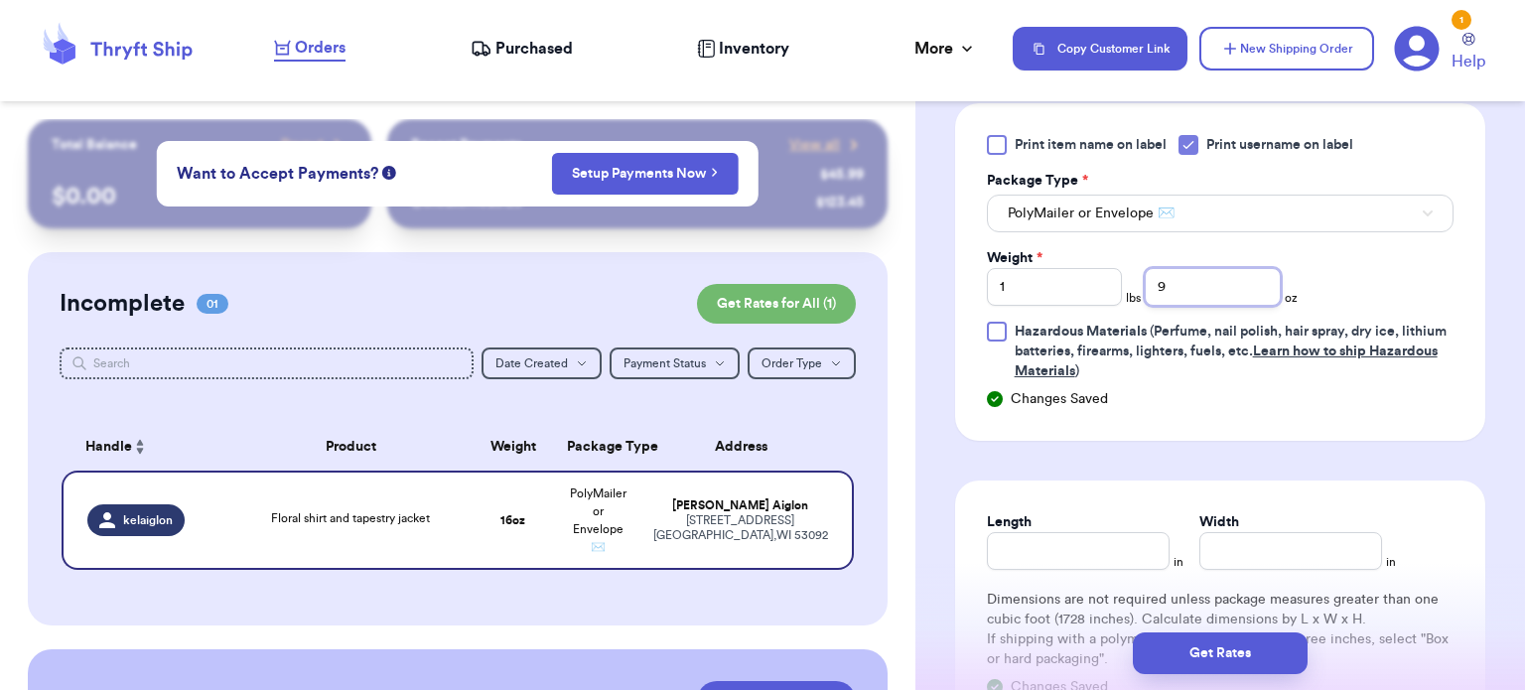
type input "9"
click at [1016, 550] on input "Length" at bounding box center [1078, 551] width 183 height 38
type input "14"
click at [1284, 549] on input "Width *" at bounding box center [1291, 551] width 183 height 38
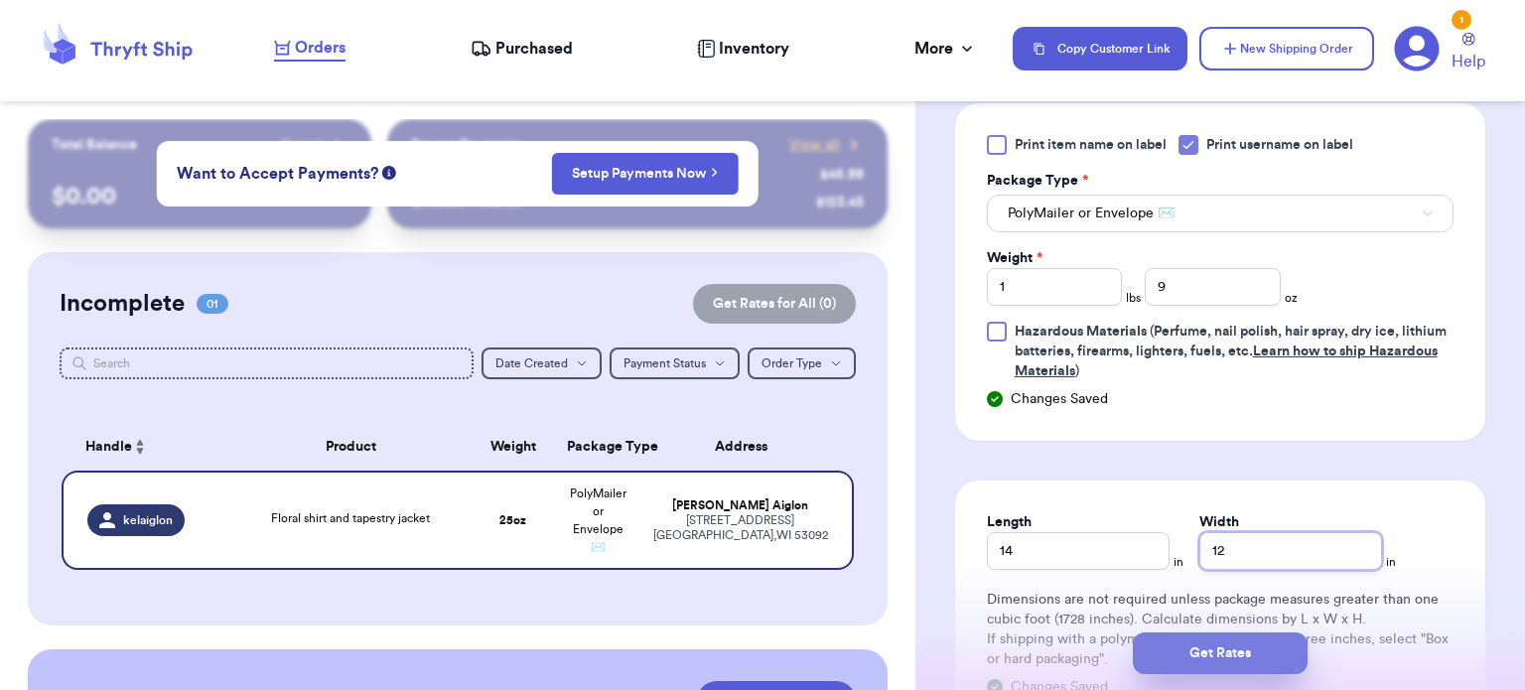
type input "12"
click at [1251, 645] on button "Get Rates" at bounding box center [1220, 654] width 175 height 42
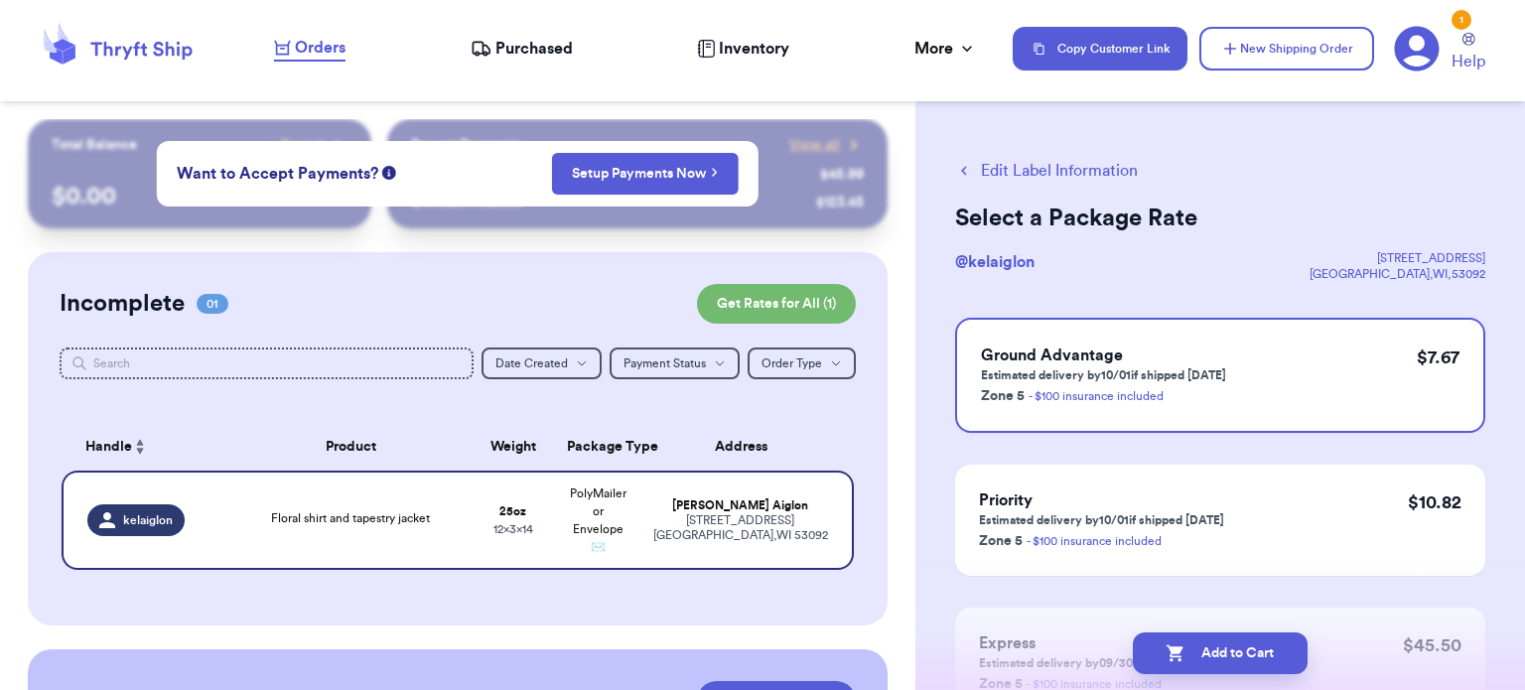
click at [1251, 645] on button "Add to Cart" at bounding box center [1220, 654] width 175 height 42
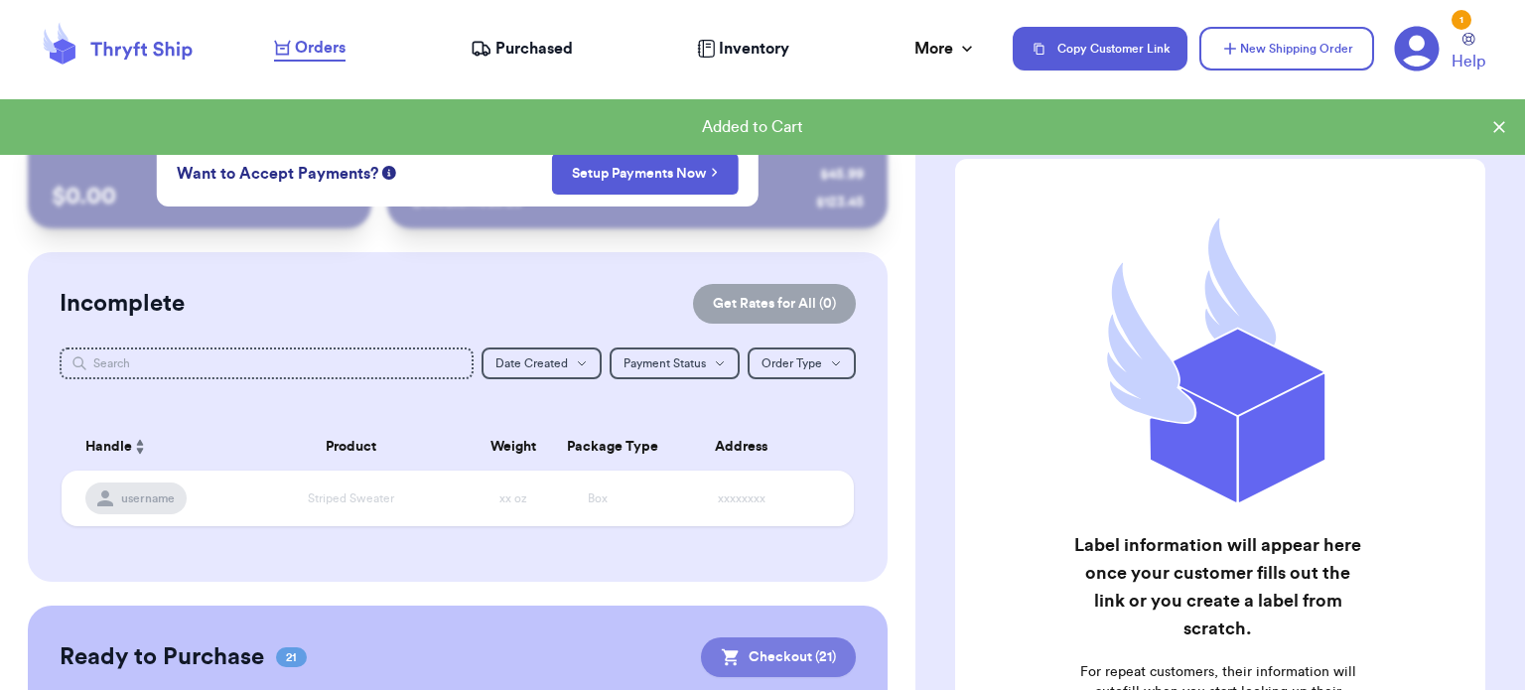
click at [827, 644] on button "Checkout ( 21 )" at bounding box center [778, 658] width 155 height 40
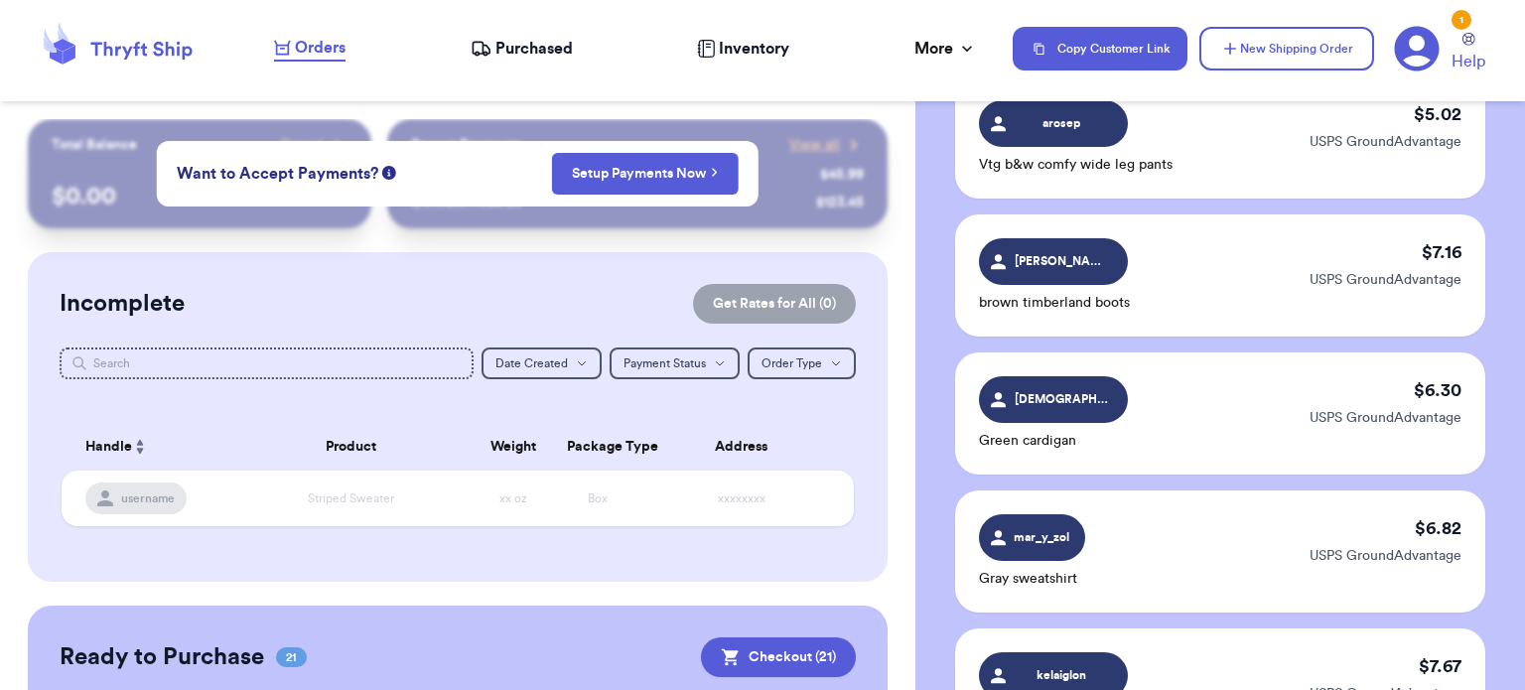
scroll to position [2982, 0]
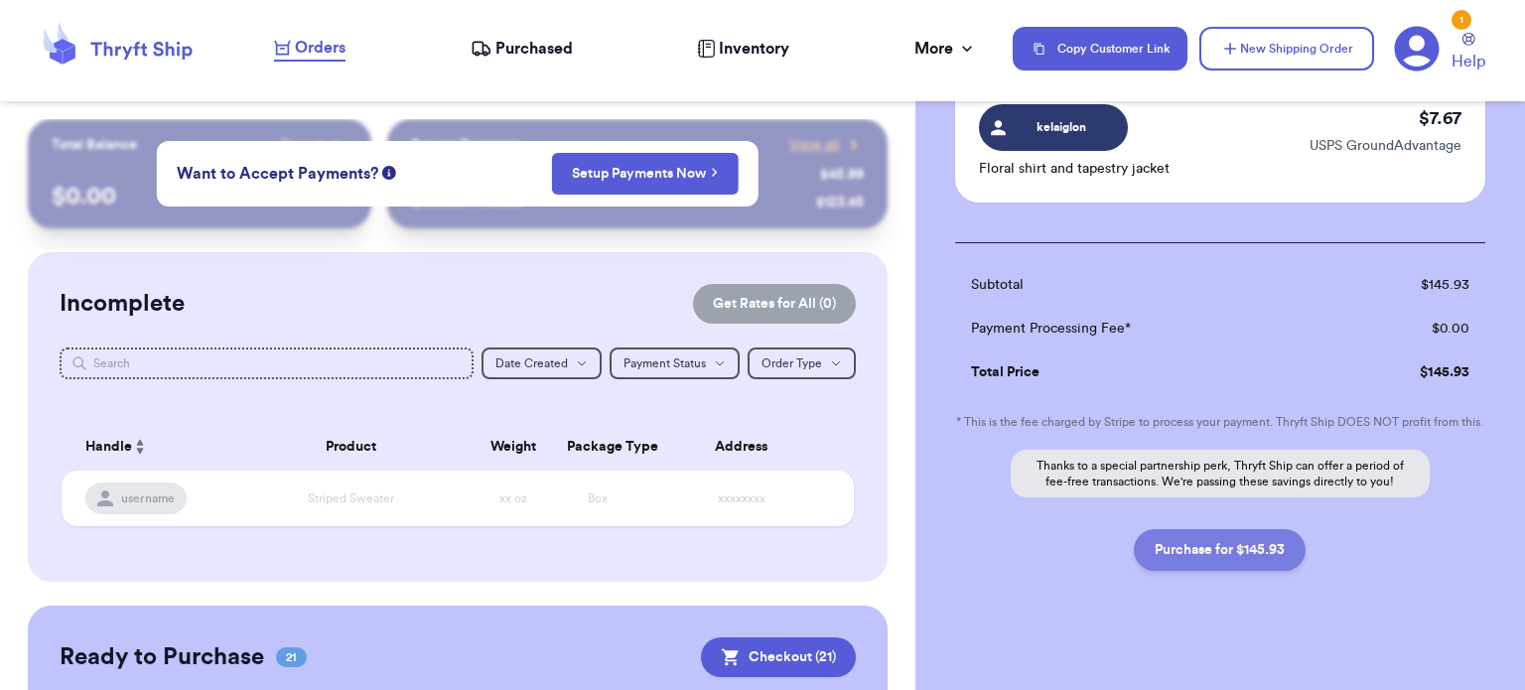
click at [1259, 529] on button "Purchase for $145.93" at bounding box center [1220, 550] width 172 height 42
checkbox input "false"
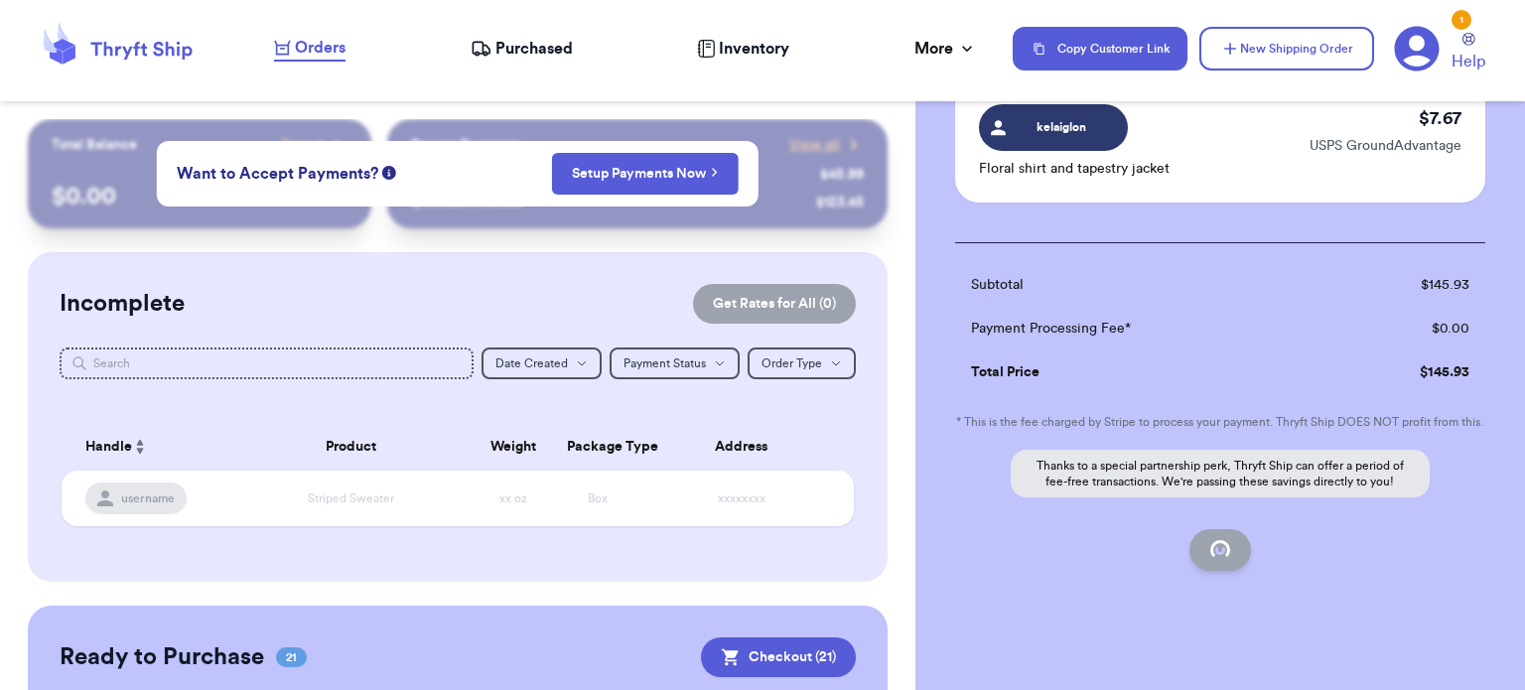
checkbox input "false"
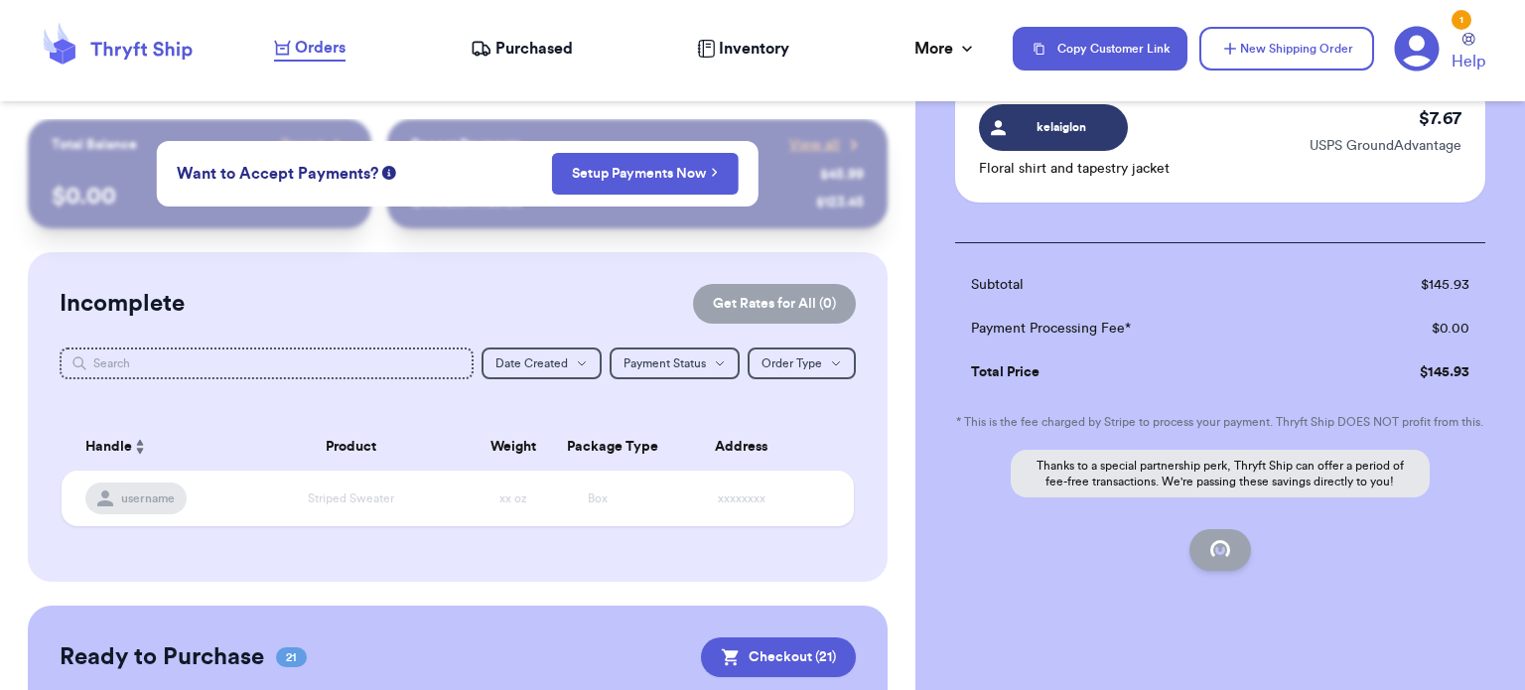
checkbox input "false"
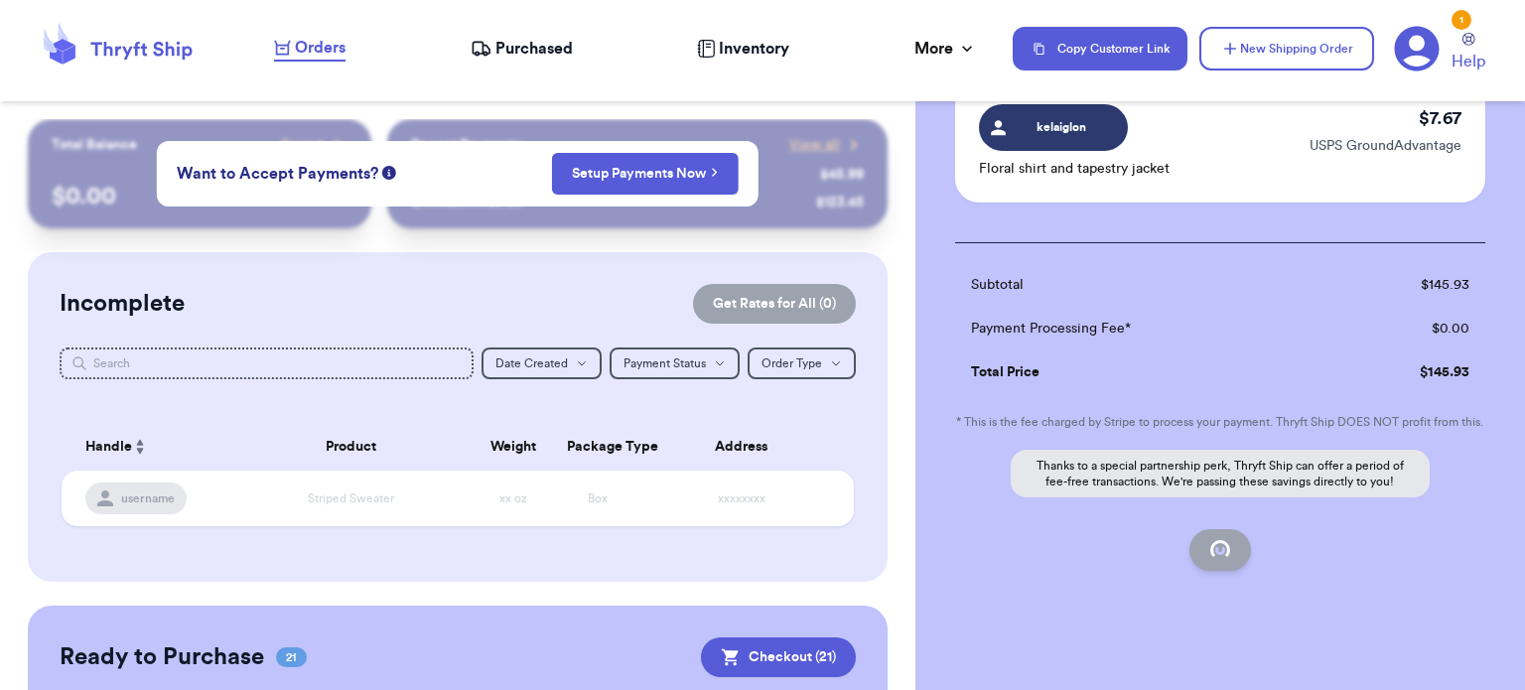
checkbox input "false"
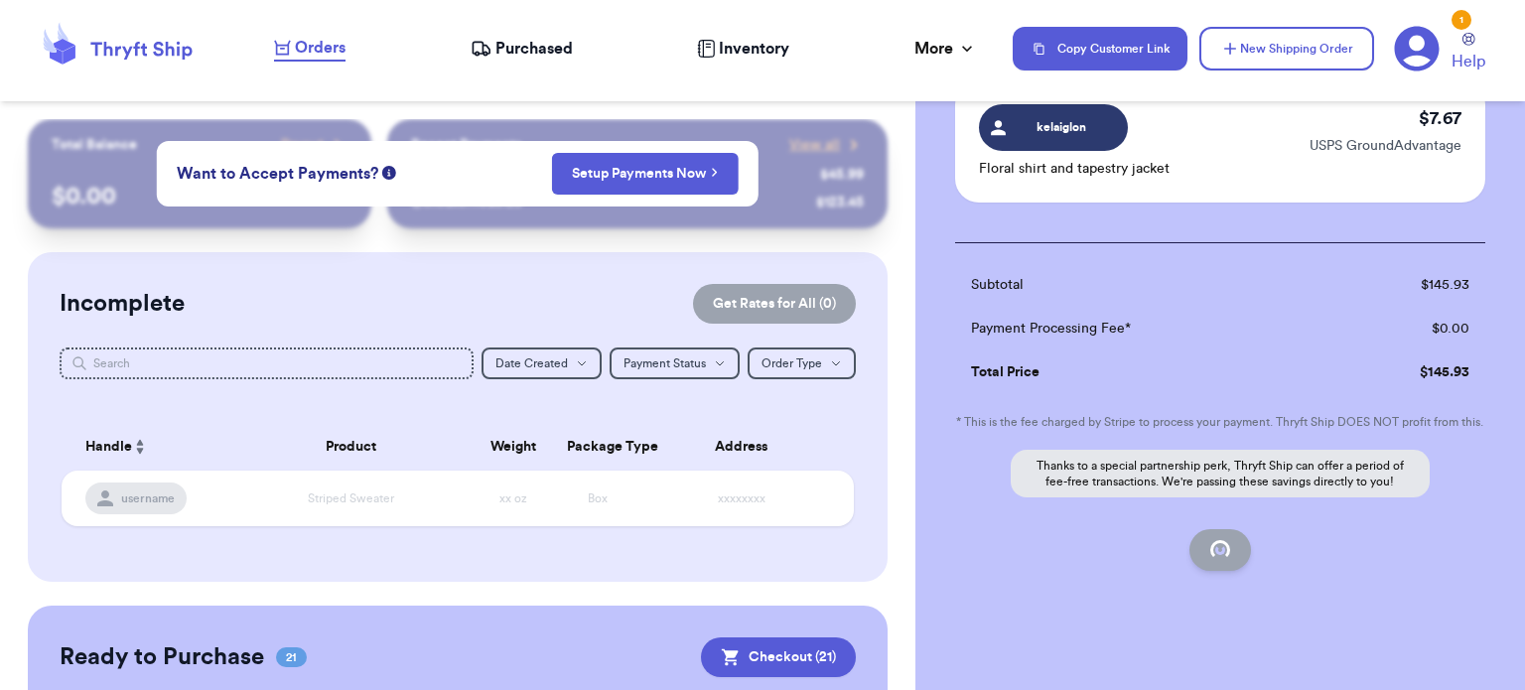
checkbox input "false"
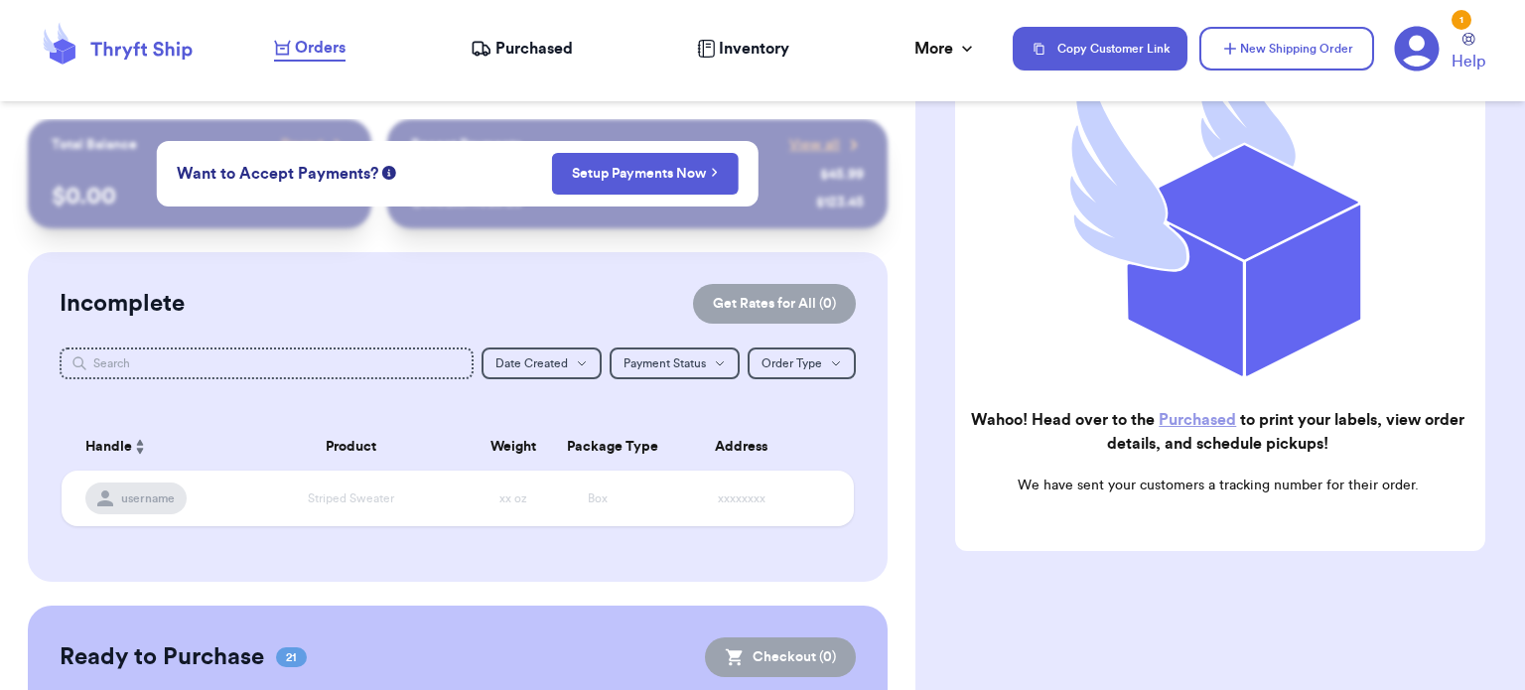
checkbox input "true"
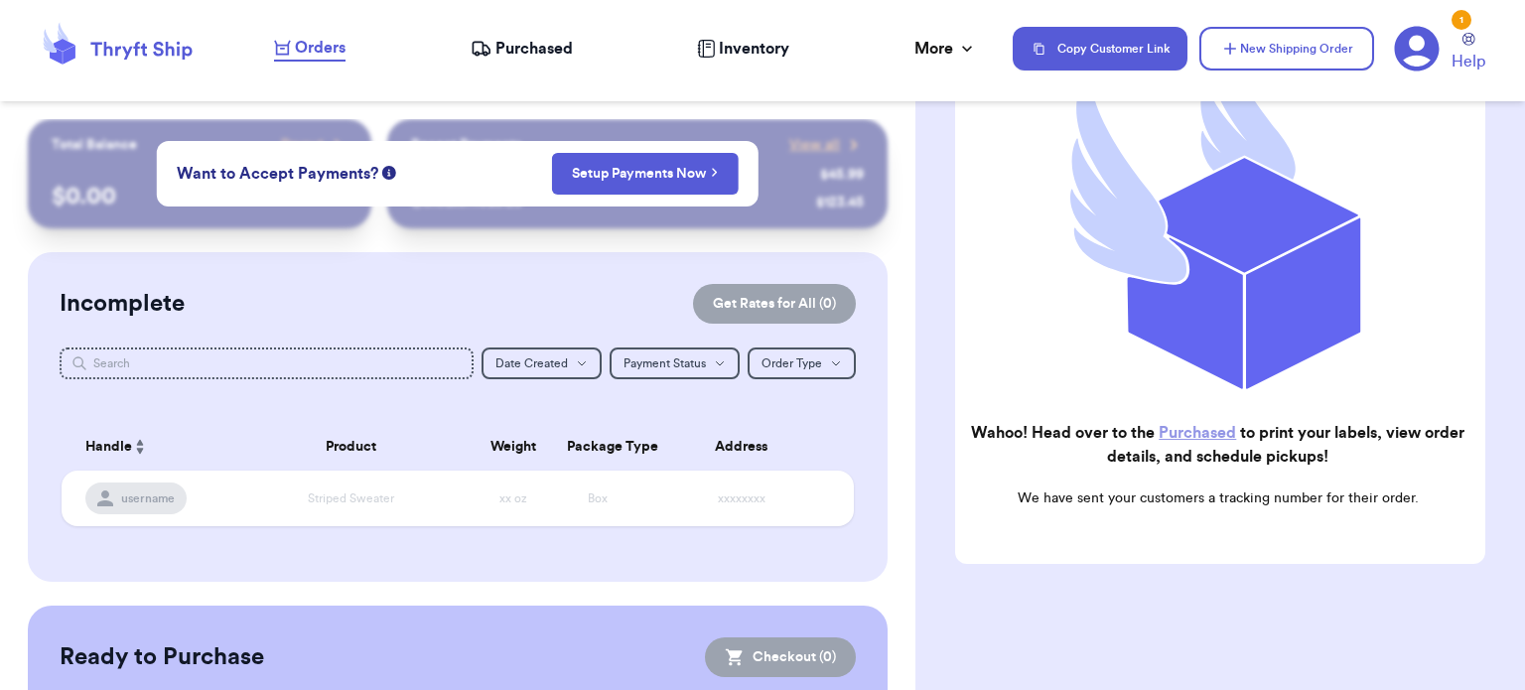
click at [512, 47] on span "Purchased" at bounding box center [534, 49] width 77 height 24
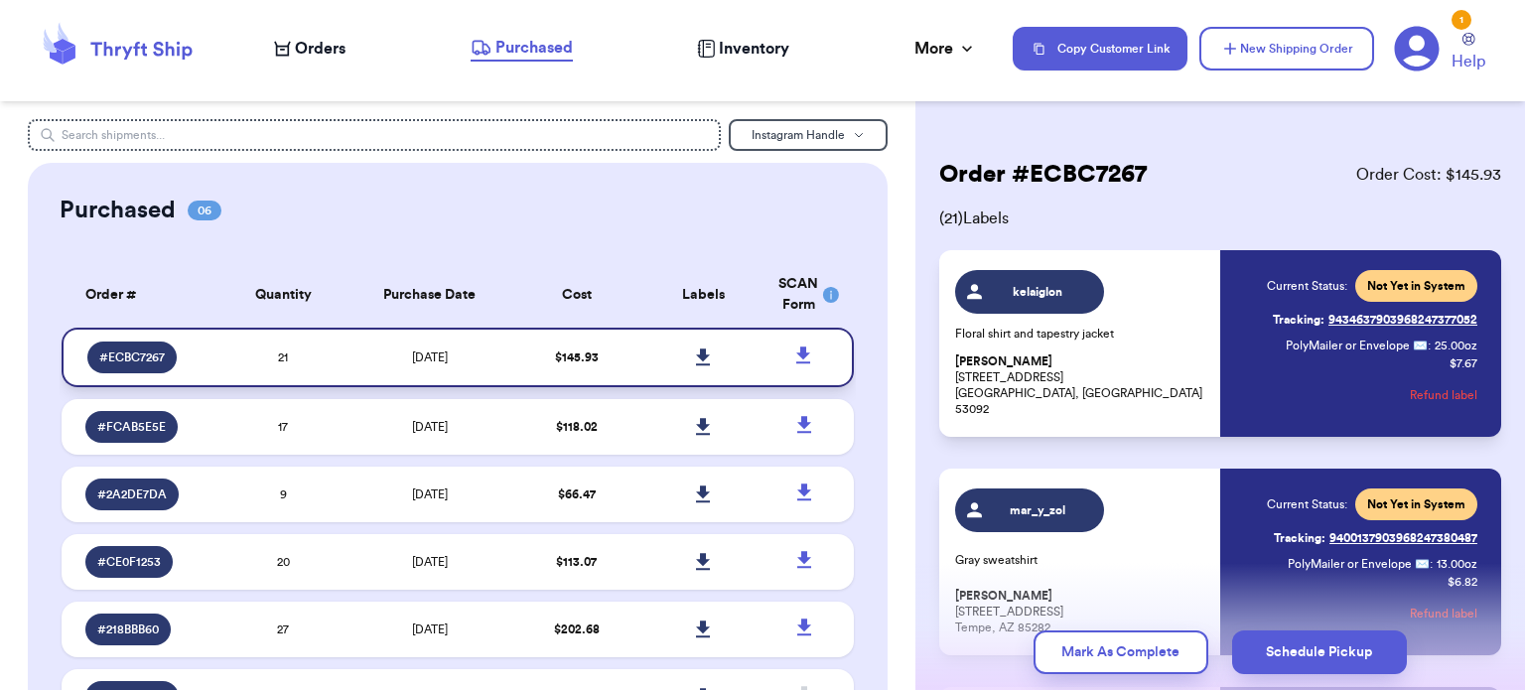
click at [696, 352] on icon at bounding box center [703, 357] width 14 height 17
